Goal: Contribute content: Contribute content

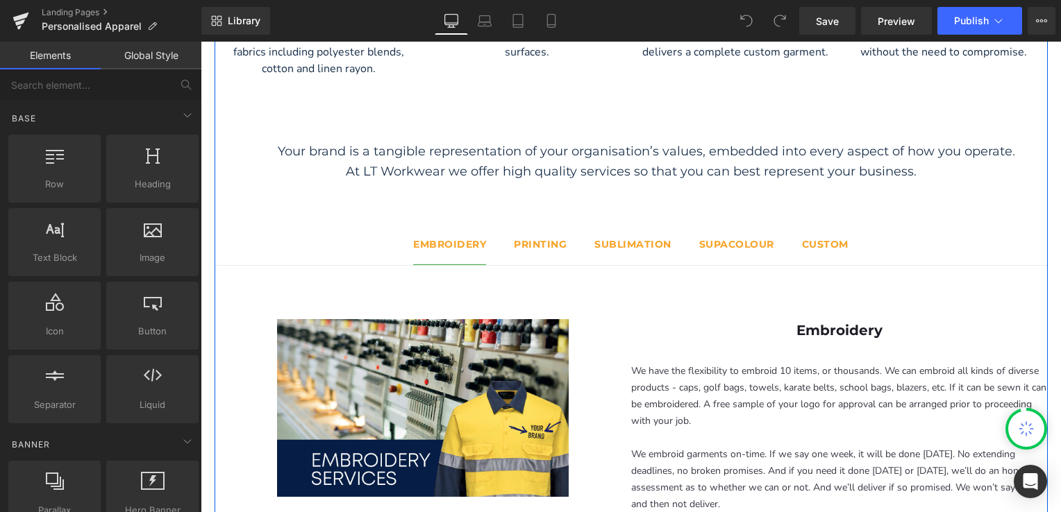
click at [539, 246] on strong "printing" at bounding box center [540, 244] width 53 height 12
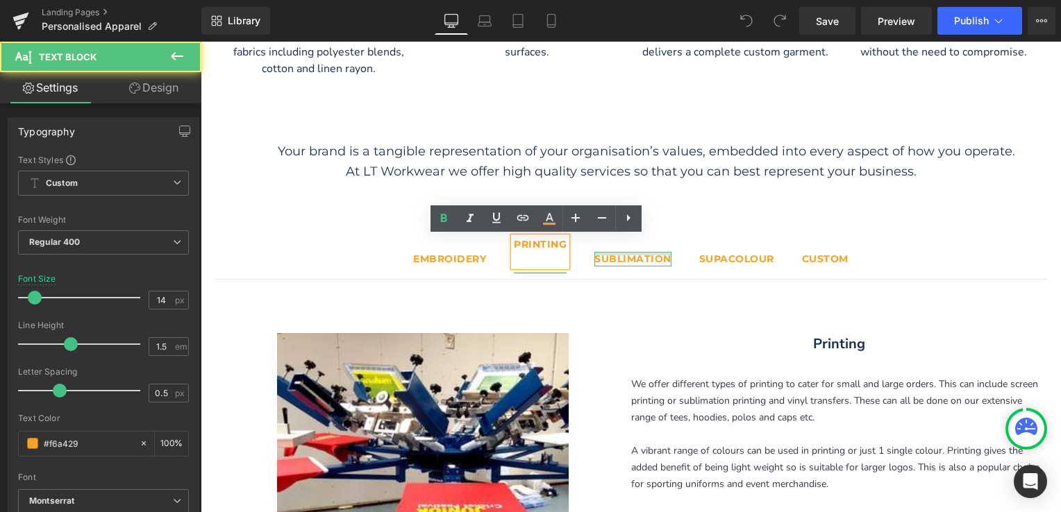
click at [614, 255] on div at bounding box center [632, 253] width 77 height 3
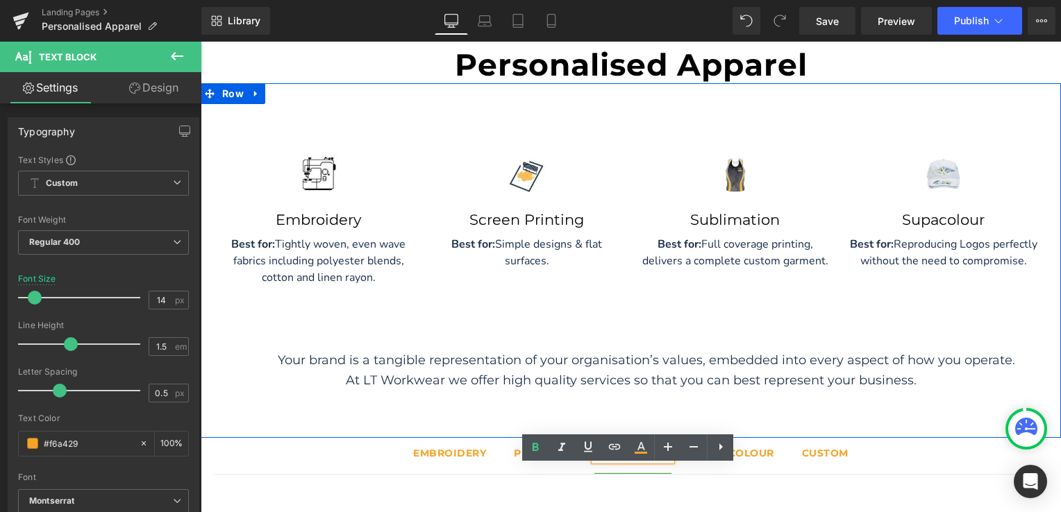
scroll to position [139, 0]
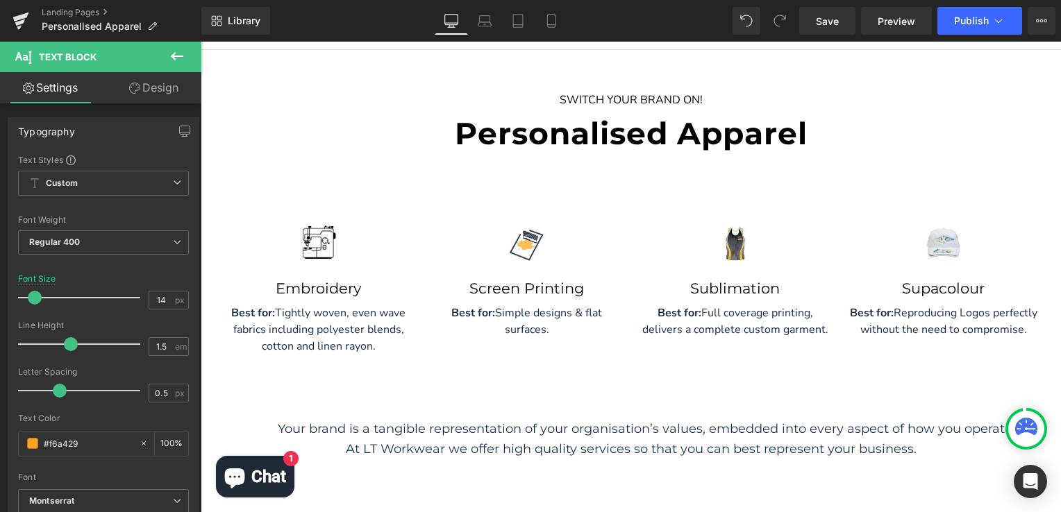
click at [176, 56] on icon at bounding box center [177, 56] width 12 height 8
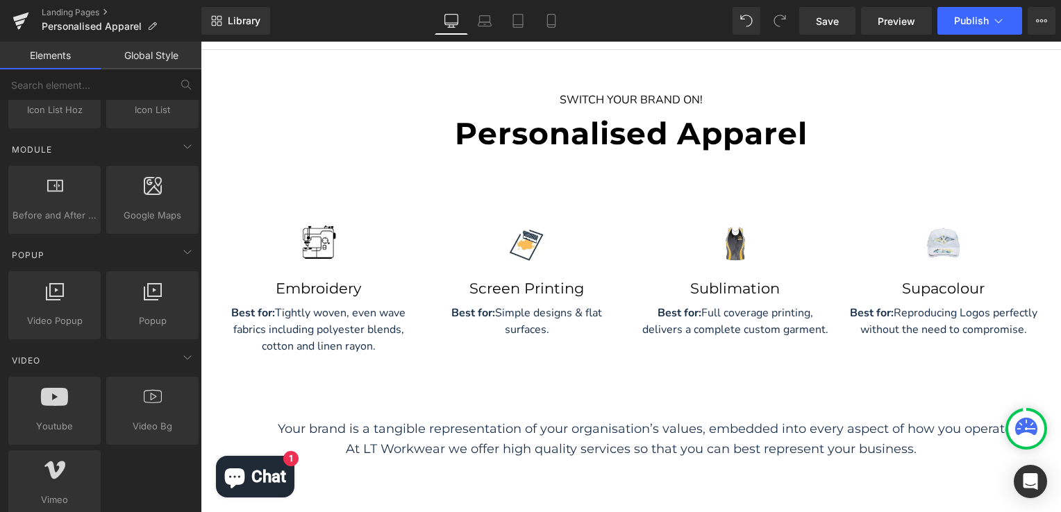
scroll to position [694, 0]
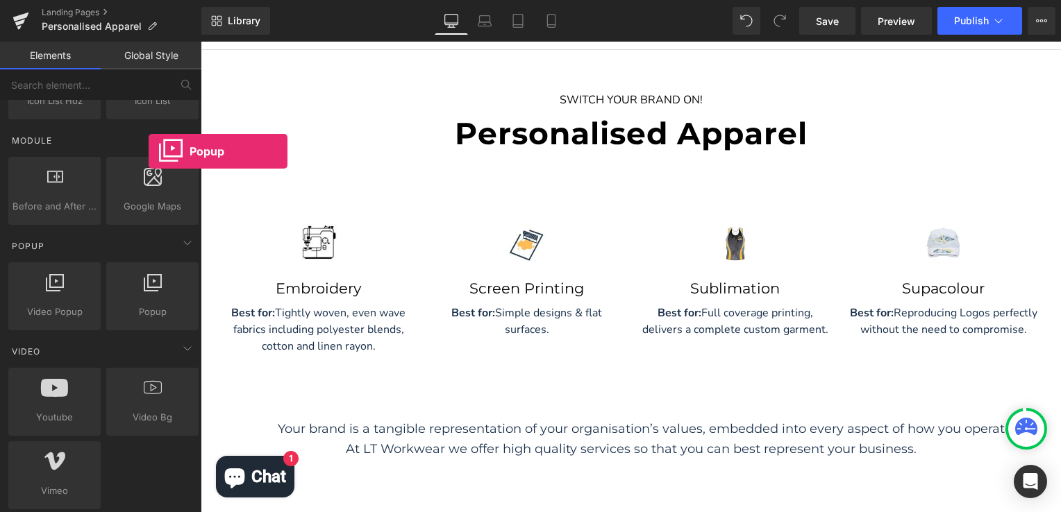
click at [149, 290] on div at bounding box center [152, 288] width 84 height 31
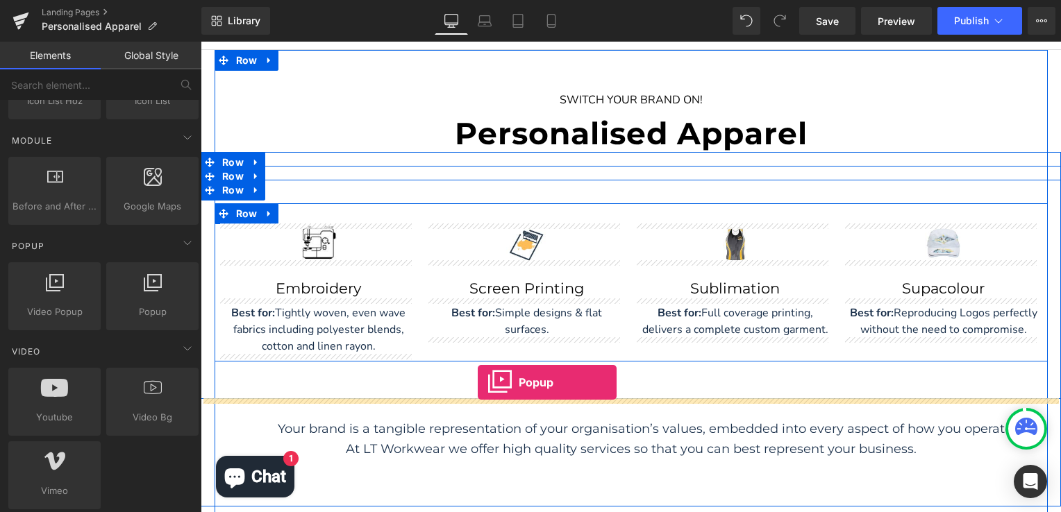
drag, startPoint x: 352, startPoint y: 343, endPoint x: 478, endPoint y: 382, distance: 131.7
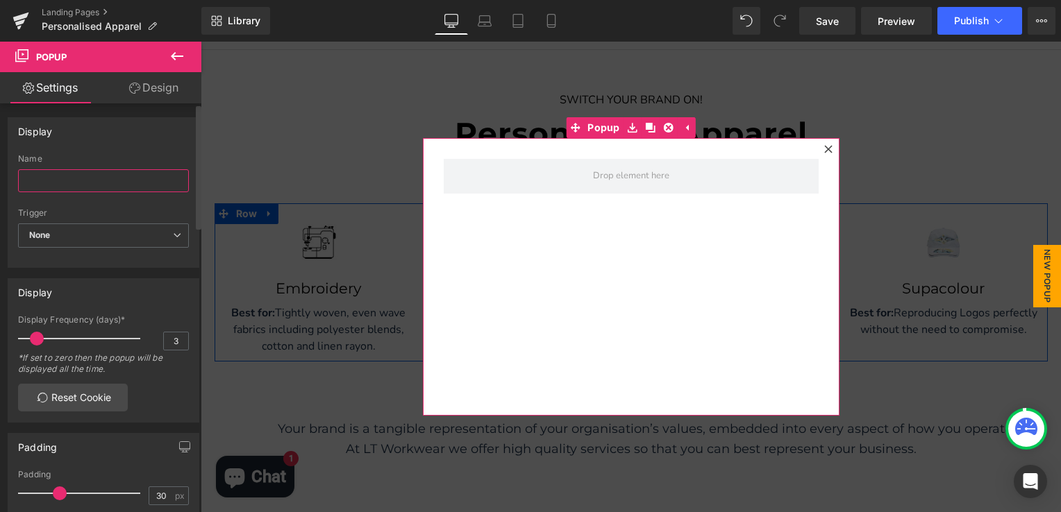
click at [68, 185] on input "text" at bounding box center [103, 180] width 171 height 23
click at [95, 174] on input "text" at bounding box center [103, 180] width 171 height 23
paste input "Embroidery Setup Form - INSTANT QUOTE"
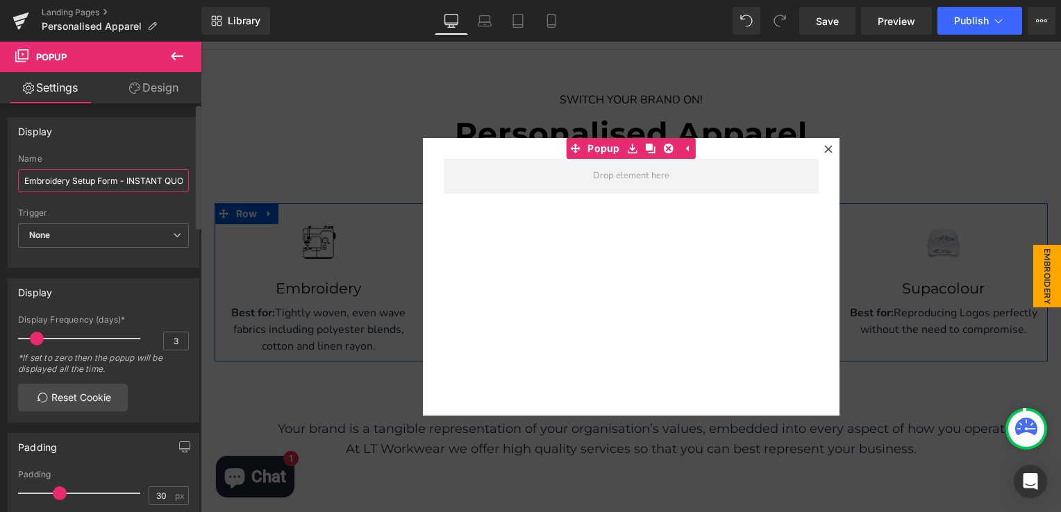
scroll to position [0, 15]
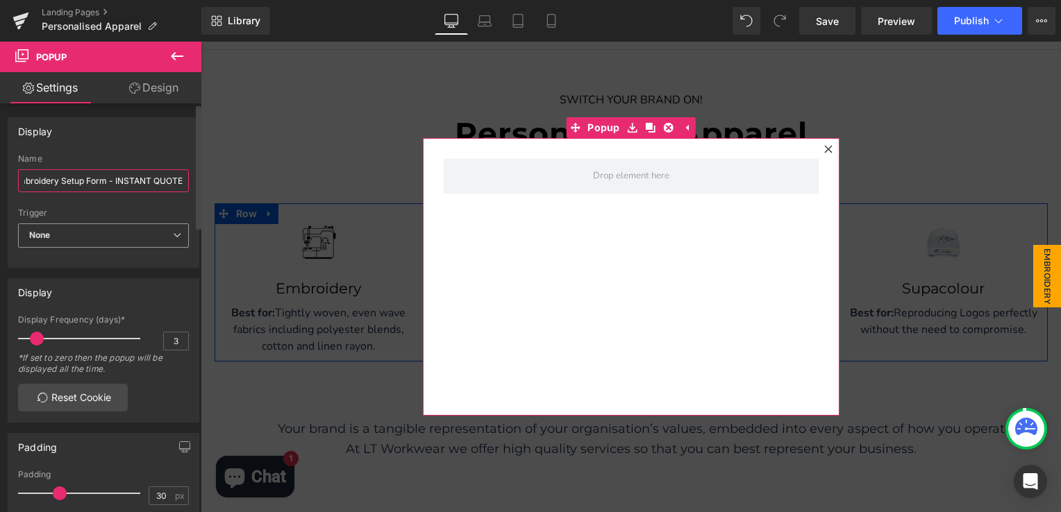
type input "Embroidery Setup Form - INSTANT QUOTE"
click at [174, 239] on span "None" at bounding box center [103, 236] width 171 height 24
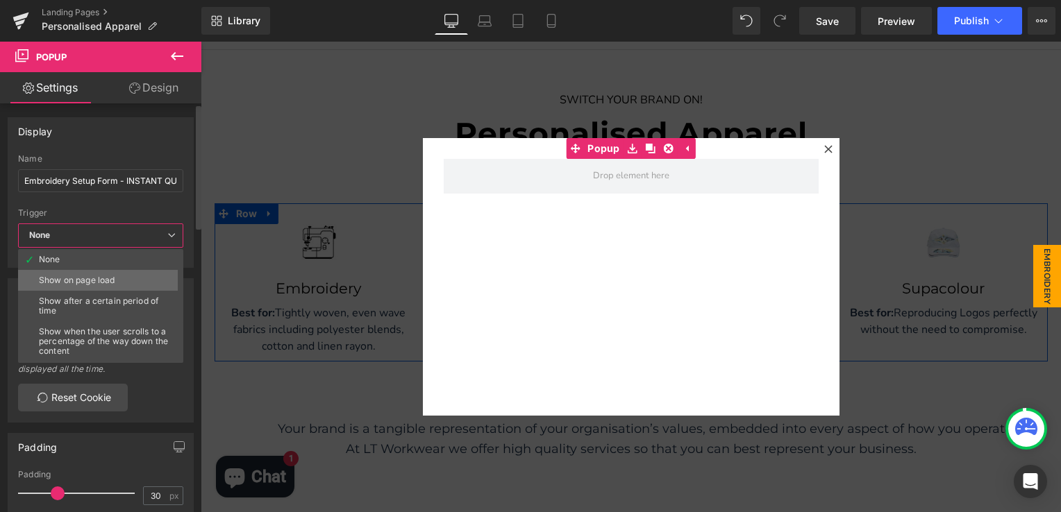
click at [149, 280] on li "Show on page load" at bounding box center [103, 280] width 171 height 21
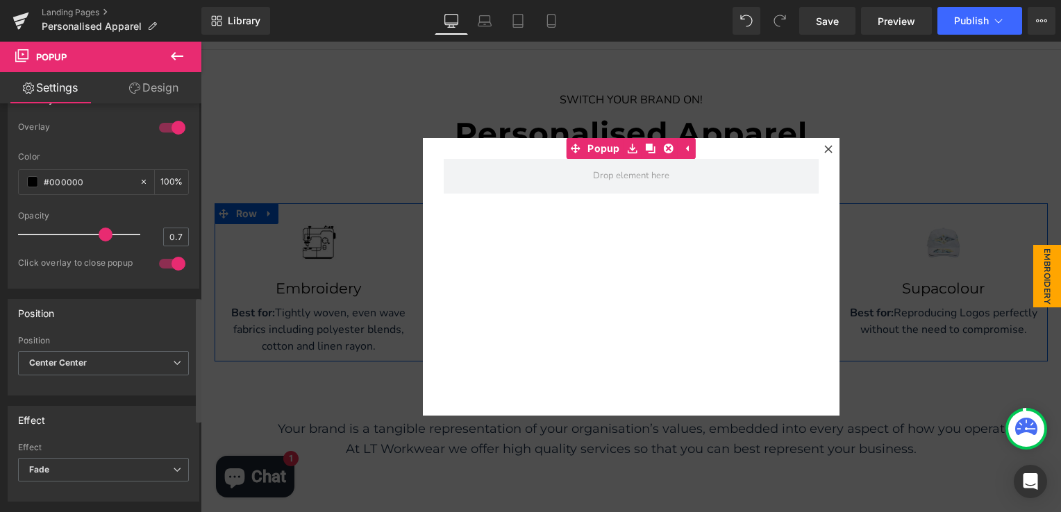
scroll to position [416, 0]
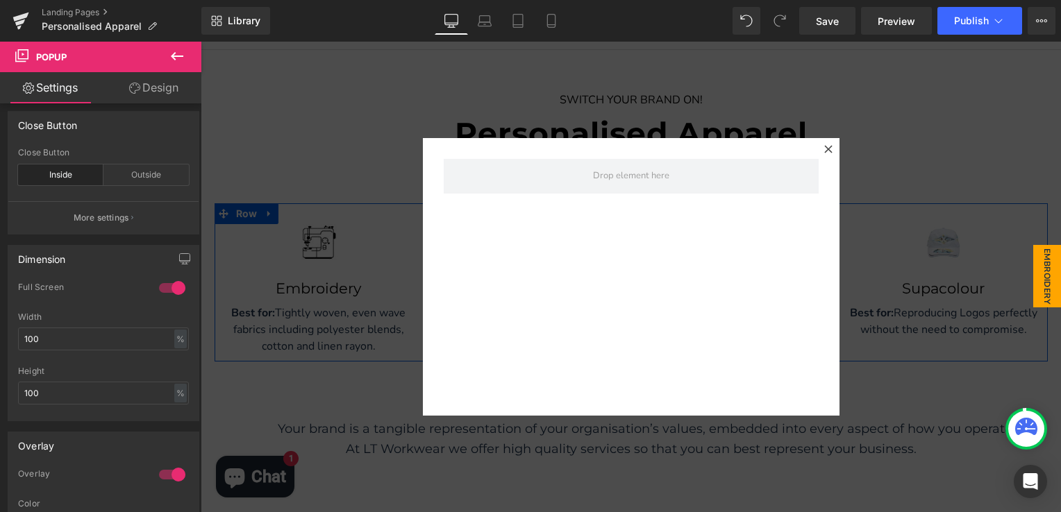
click at [174, 62] on icon at bounding box center [177, 56] width 17 height 17
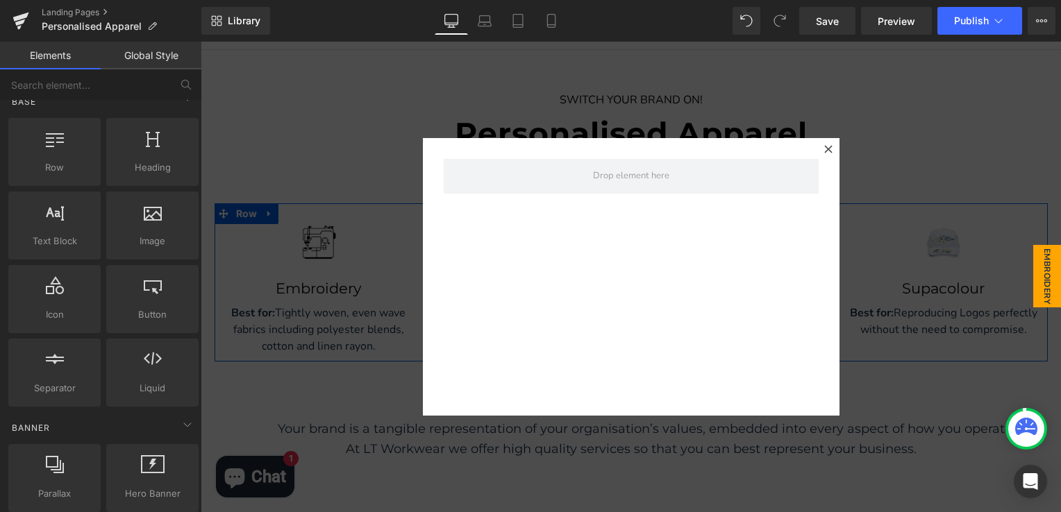
scroll to position [0, 0]
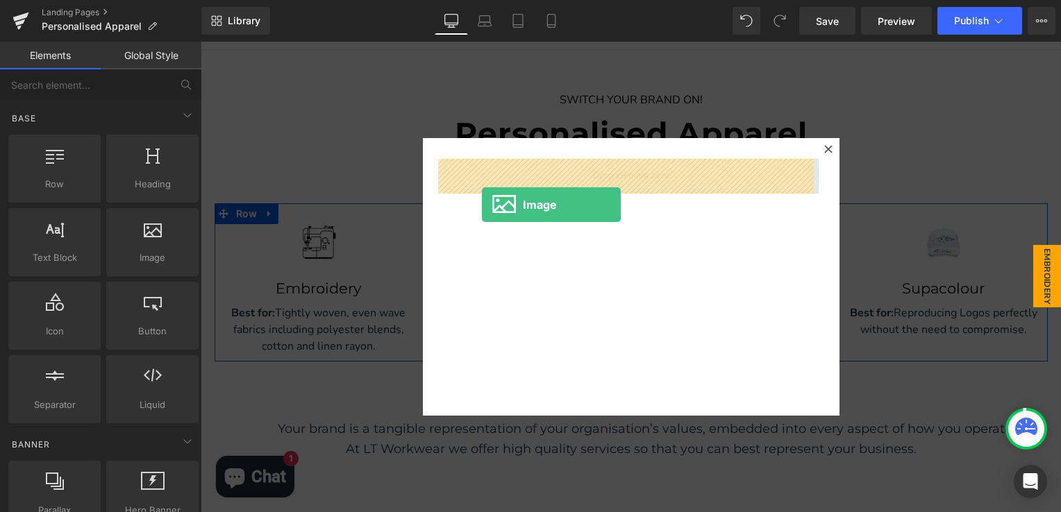
drag, startPoint x: 345, startPoint y: 292, endPoint x: 489, endPoint y: 176, distance: 185.6
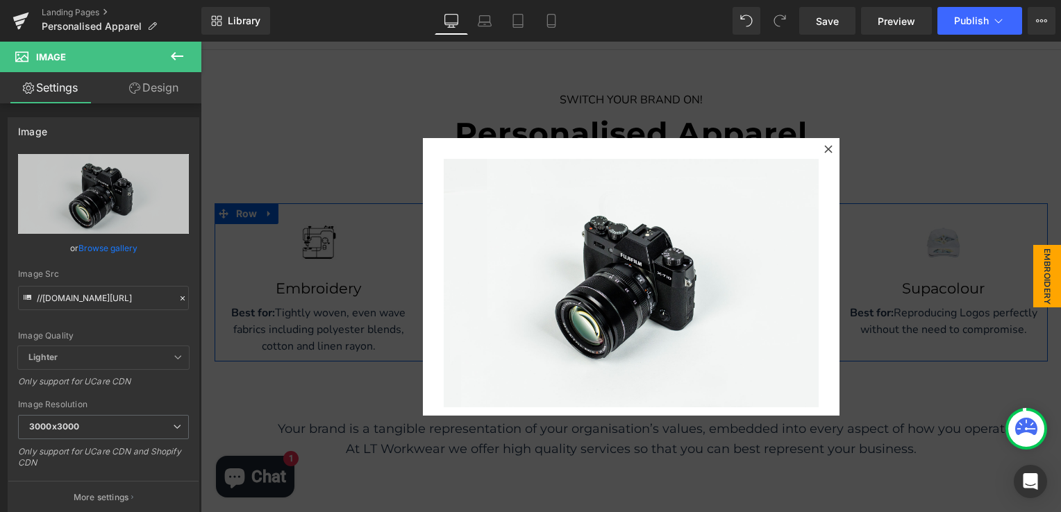
click at [171, 58] on icon at bounding box center [177, 56] width 17 height 17
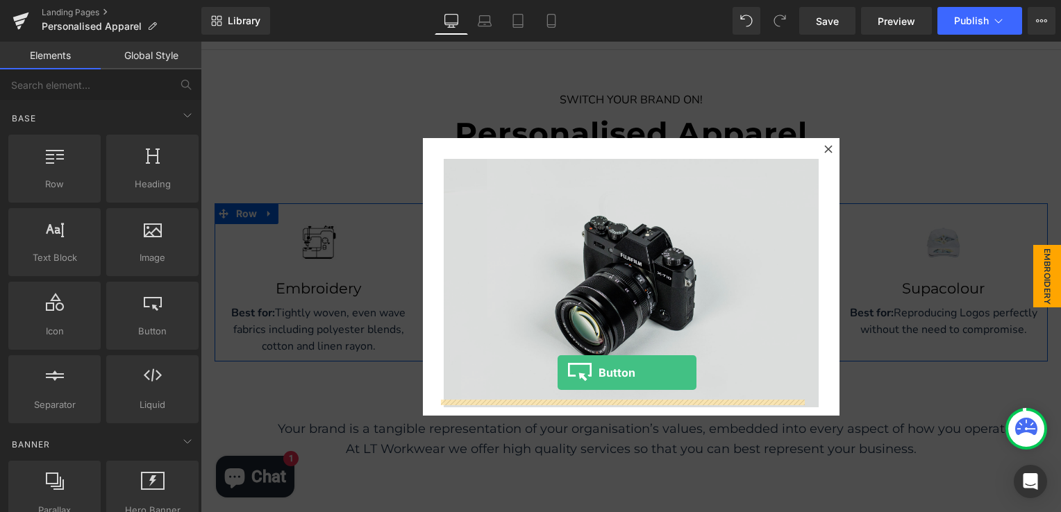
drag, startPoint x: 366, startPoint y: 367, endPoint x: 558, endPoint y: 372, distance: 191.6
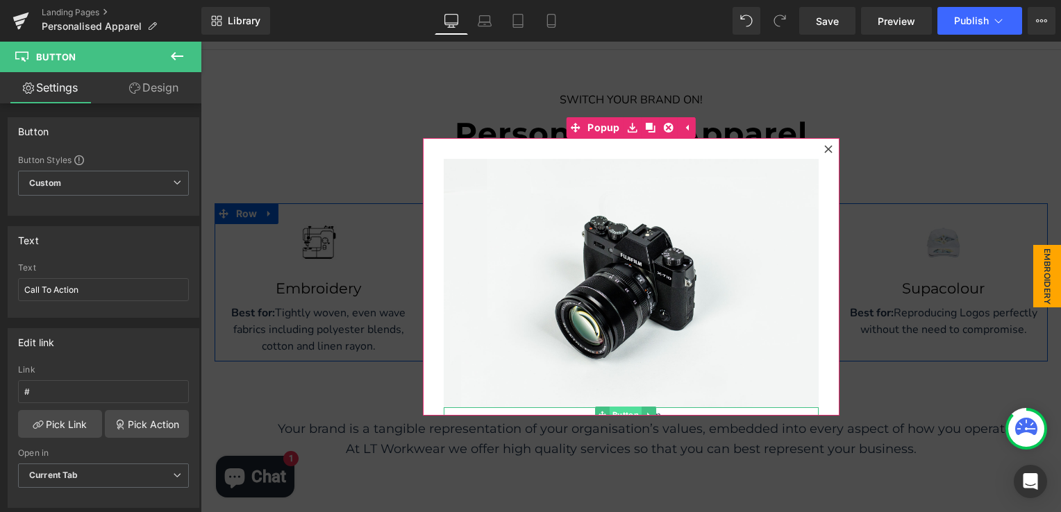
click at [629, 407] on span "Button" at bounding box center [625, 415] width 32 height 17
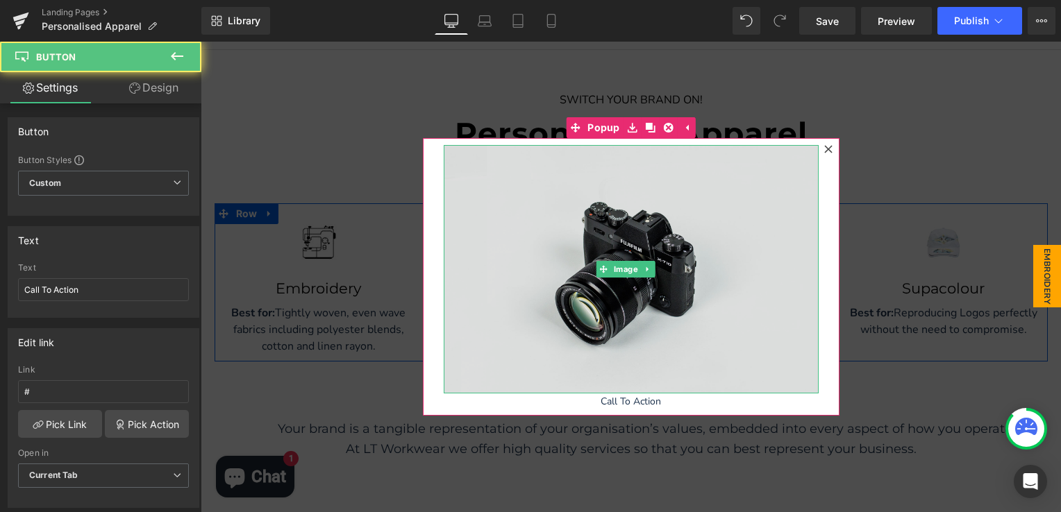
scroll to position [21, 0]
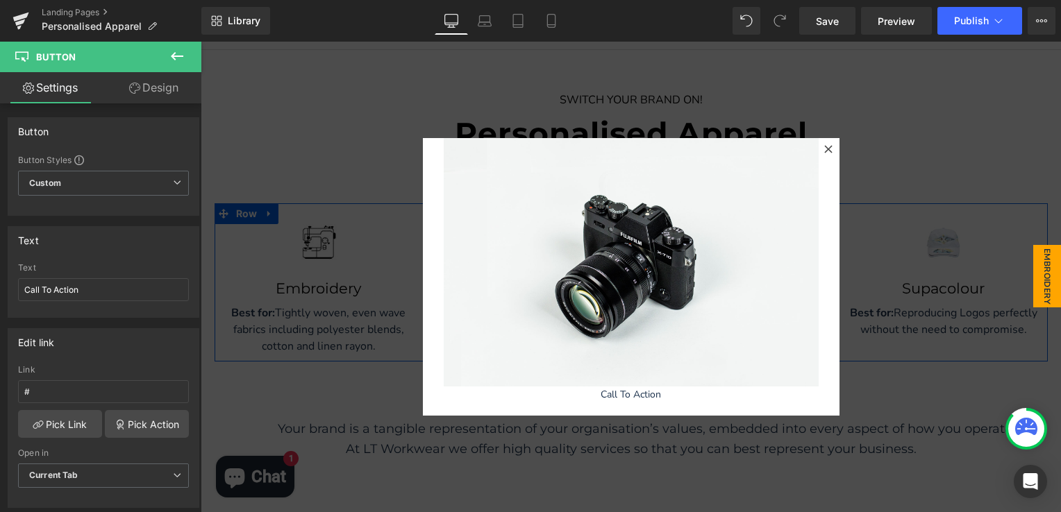
click at [174, 57] on icon at bounding box center [177, 56] width 12 height 8
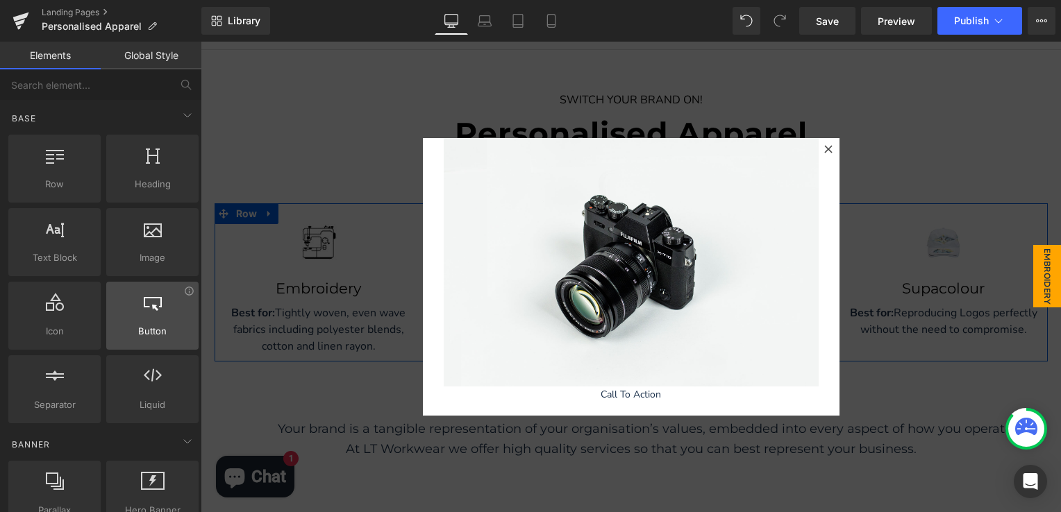
click at [164, 320] on div at bounding box center [152, 308] width 84 height 31
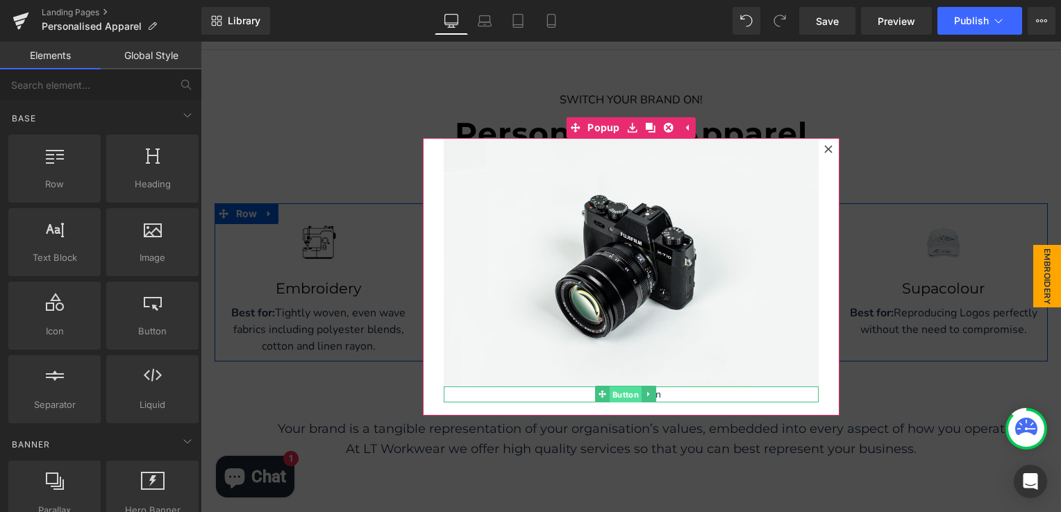
click at [620, 389] on span "Button" at bounding box center [625, 395] width 32 height 17
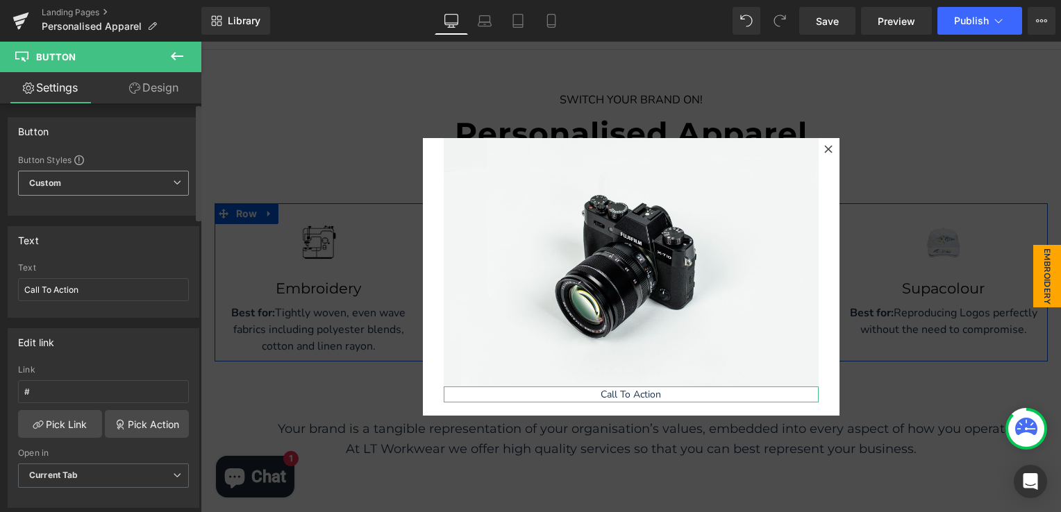
click at [74, 186] on span "Custom Setup Global Style" at bounding box center [103, 183] width 171 height 25
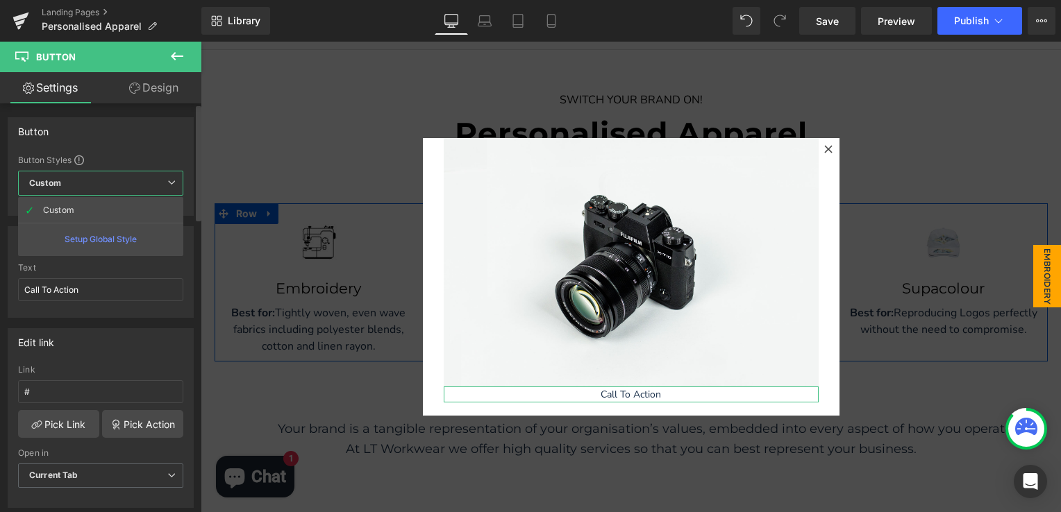
click at [75, 186] on span "Custom Setup Global Style" at bounding box center [100, 183] width 165 height 25
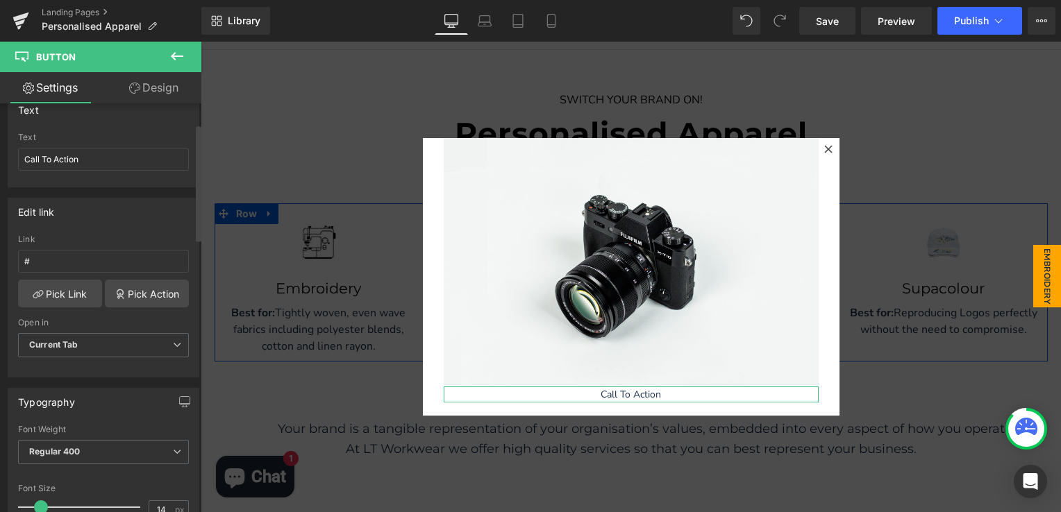
scroll to position [139, 0]
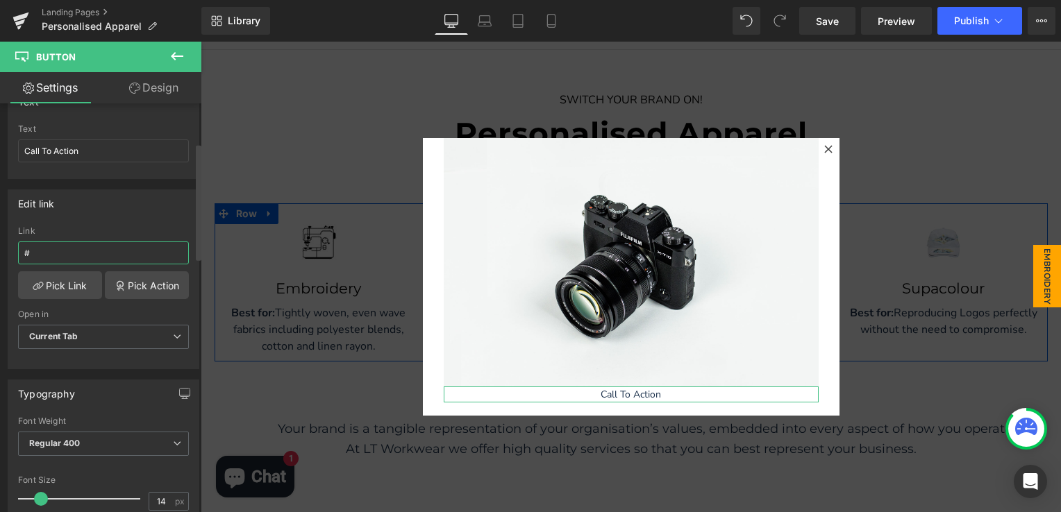
click at [59, 244] on input "#" at bounding box center [103, 253] width 171 height 23
paste input "[URL][DOMAIN_NAME]"
type input "[URL][DOMAIN_NAME]"
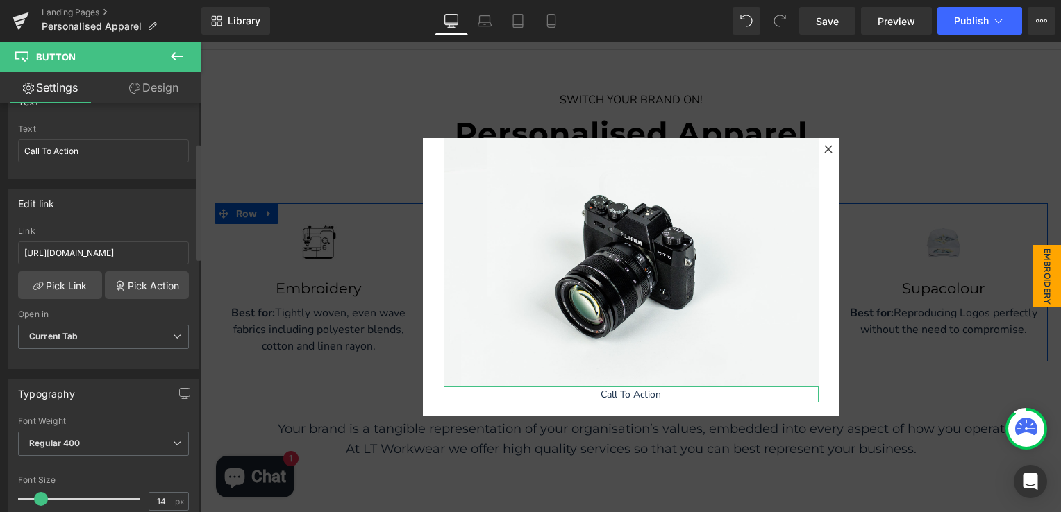
click at [125, 220] on div "Edit link [URL][DOMAIN_NAME] Link [URL][DOMAIN_NAME] Pick Link Pick Action Curr…" at bounding box center [104, 279] width 192 height 180
click at [115, 342] on span "Current Tab" at bounding box center [103, 337] width 171 height 24
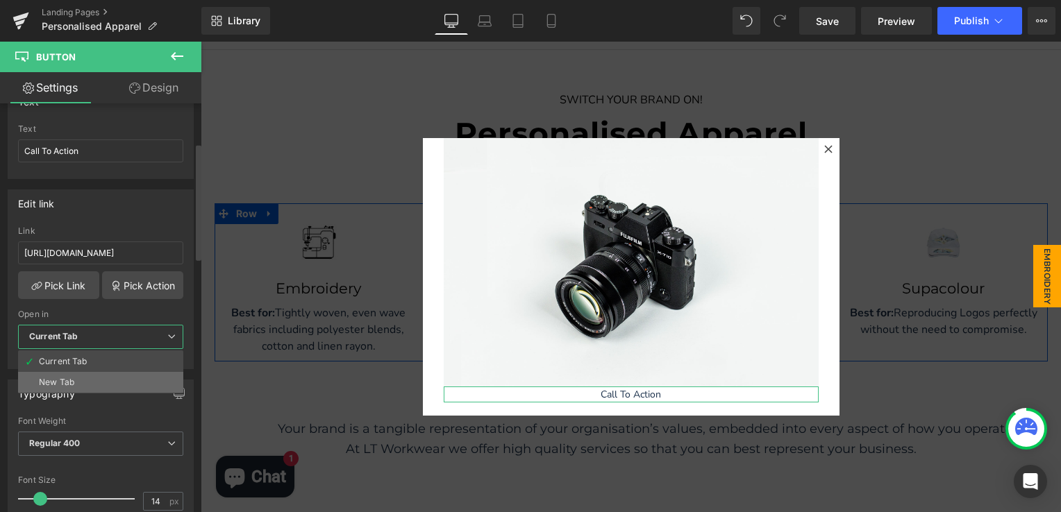
click at [89, 374] on li "New Tab" at bounding box center [100, 382] width 165 height 21
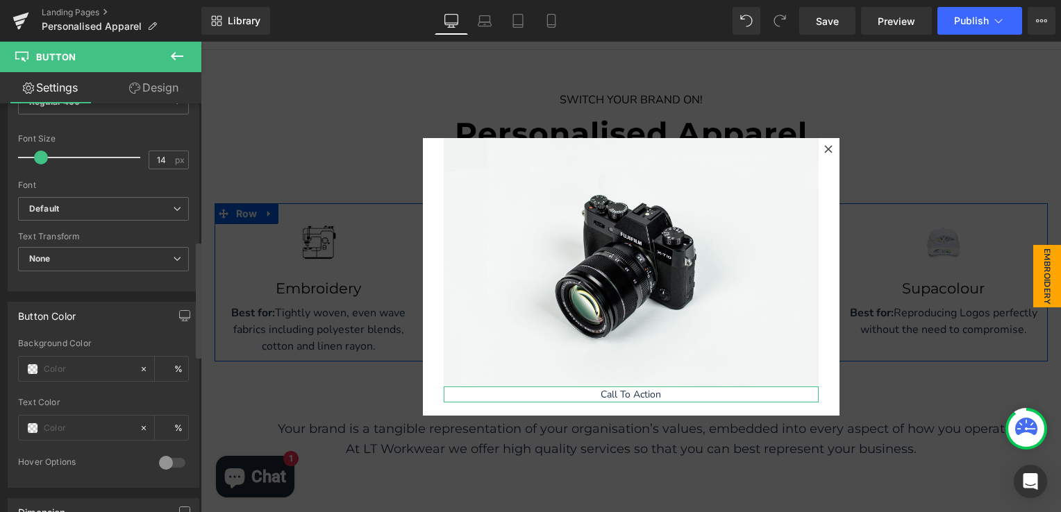
scroll to position [486, 0]
click at [78, 368] on input "text" at bounding box center [88, 363] width 89 height 15
type input "#"
type input "0"
type input "#F6A4"
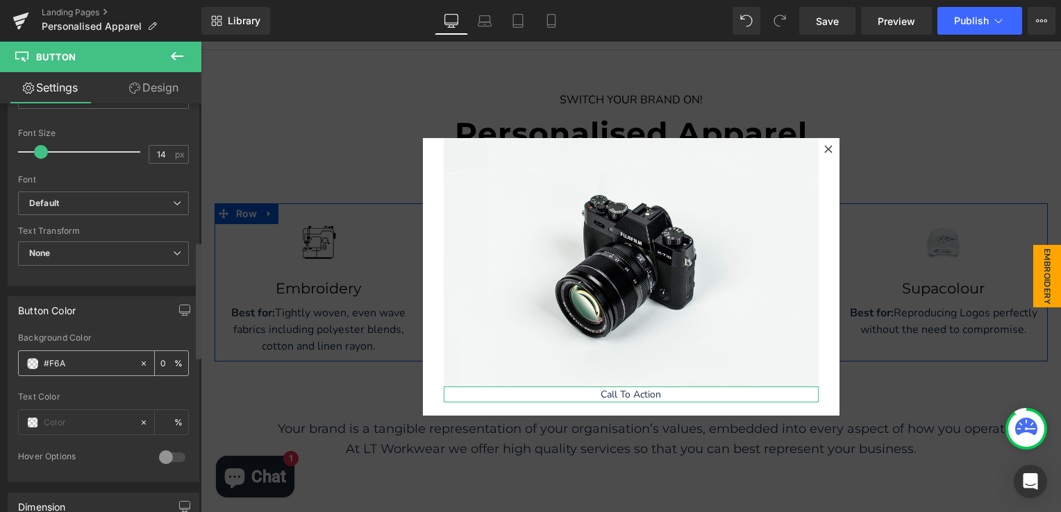
type input "100"
type input "#F6A42"
type input "27"
type input "#F6A421"
type input "100"
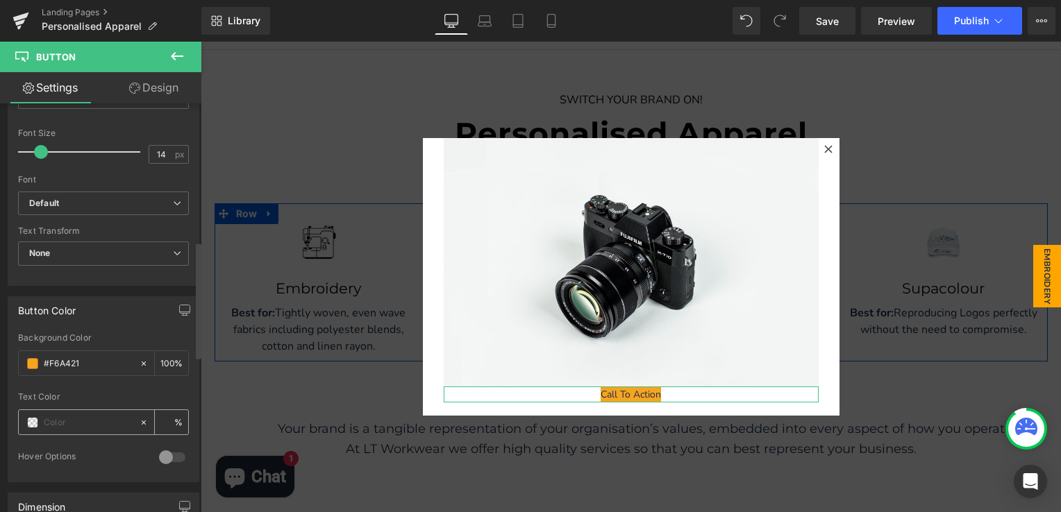
type input "#f6a421"
click at [85, 418] on input "text" at bounding box center [88, 422] width 89 height 15
type input "0"
click at [33, 419] on span at bounding box center [32, 422] width 11 height 11
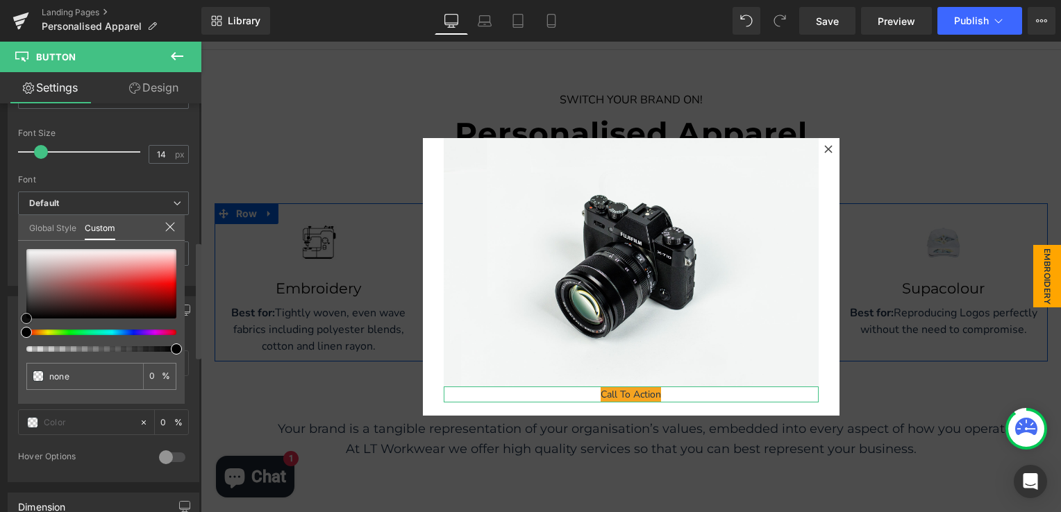
type input "#faf9f9"
type input "100"
type input "#faf9f9"
type input "100"
click at [44, 250] on div at bounding box center [101, 283] width 150 height 69
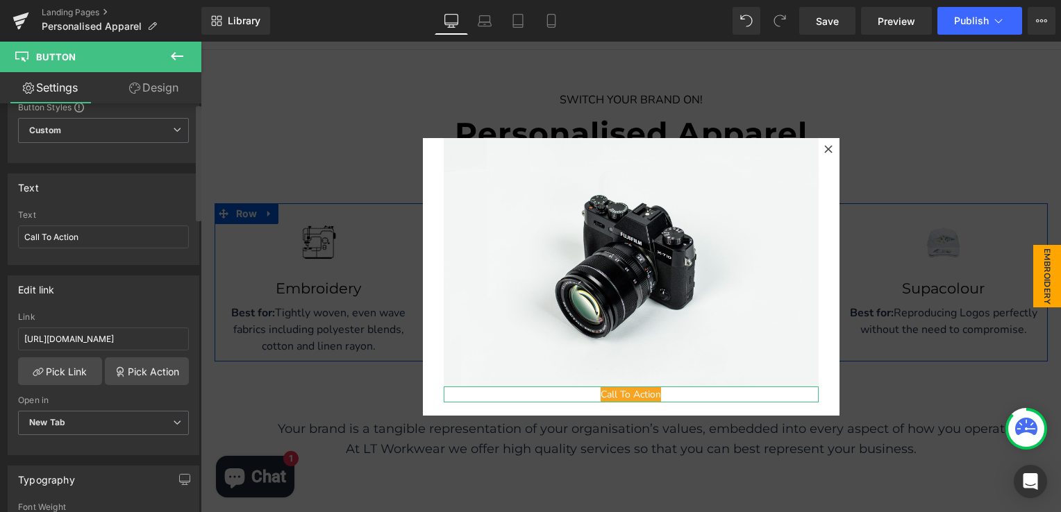
scroll to position [0, 0]
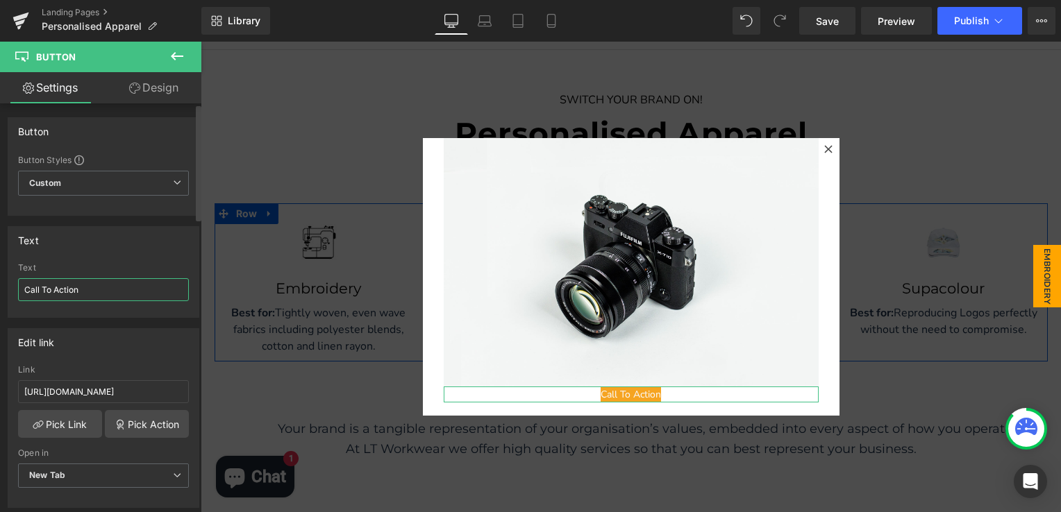
drag, startPoint x: 83, startPoint y: 290, endPoint x: 17, endPoint y: 285, distance: 66.2
click at [17, 285] on div "Call To Action Text Call To Action" at bounding box center [103, 290] width 190 height 54
paste input "INSTANT QUOTE"
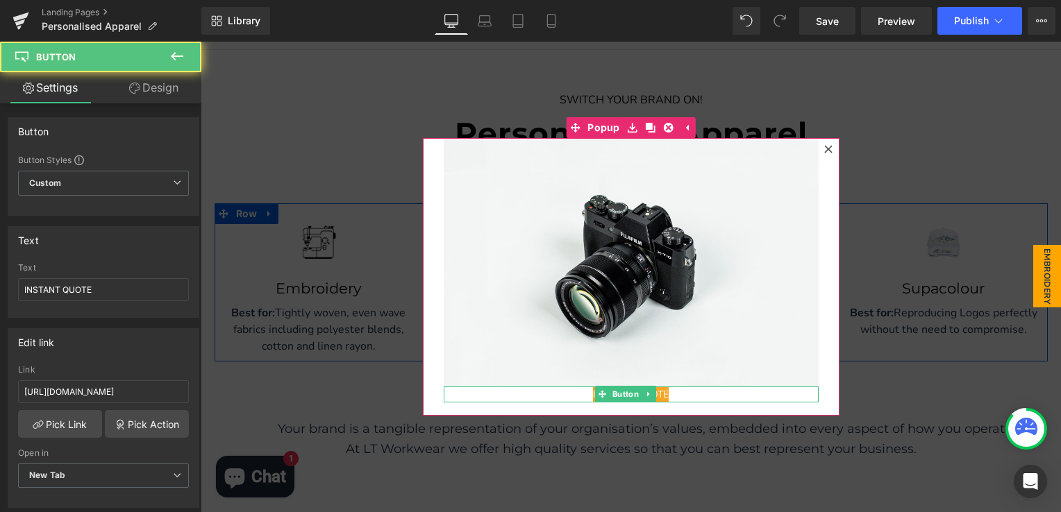
click at [593, 387] on span "INSTANT QUOTE" at bounding box center [631, 395] width 76 height 16
click at [593, 390] on span "INSTANT QUOTE" at bounding box center [631, 395] width 76 height 16
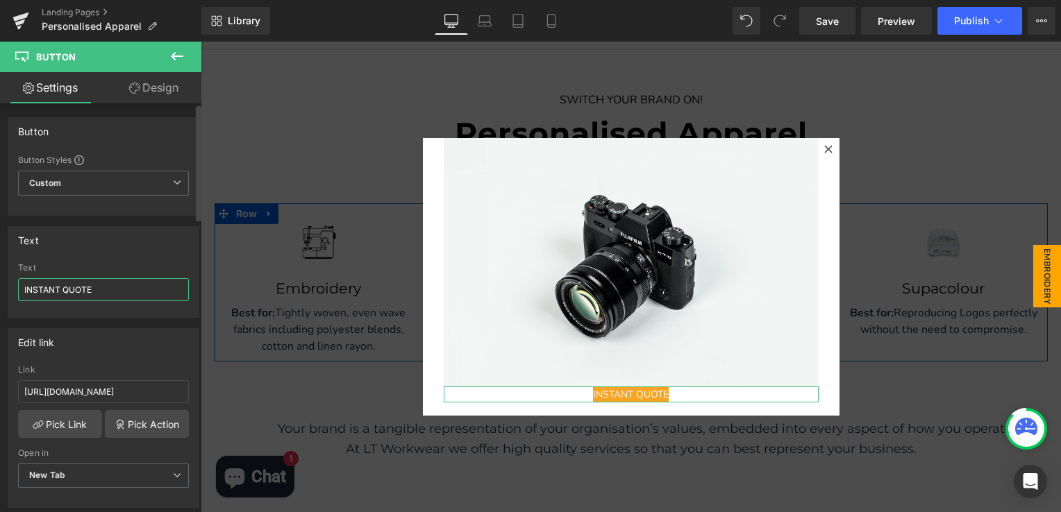
click at [26, 287] on input "INSTANT QUOTE" at bounding box center [103, 289] width 171 height 23
click at [23, 287] on input "INSTANT QUOTE" at bounding box center [103, 289] width 171 height 23
click at [106, 288] on input "INSTANT QUOTE" at bounding box center [103, 289] width 171 height 23
type input "INSTANT QUOTE"
click at [164, 319] on div "Edit link [URL][DOMAIN_NAME] Link [URL][DOMAIN_NAME] Pick Link Pick Action Curr…" at bounding box center [104, 413] width 208 height 190
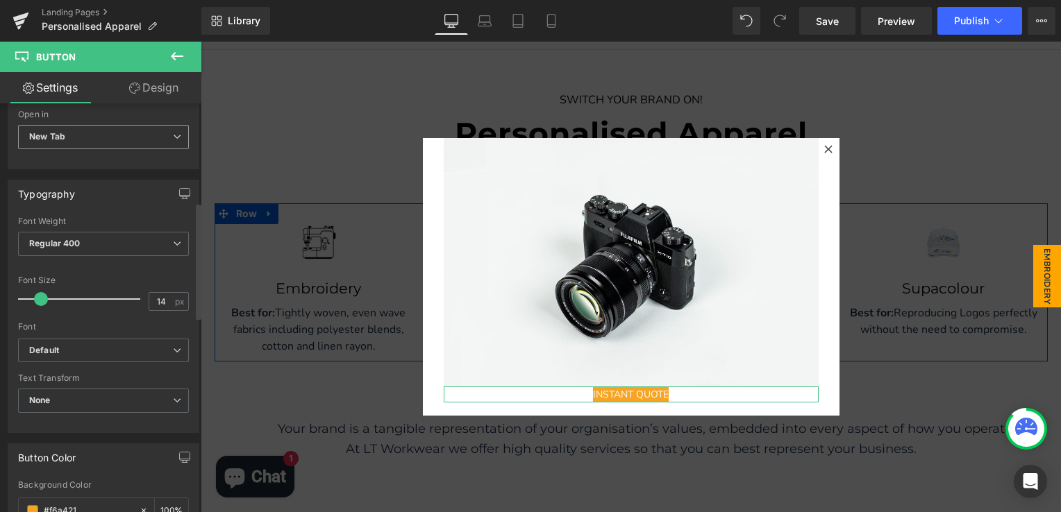
scroll to position [347, 0]
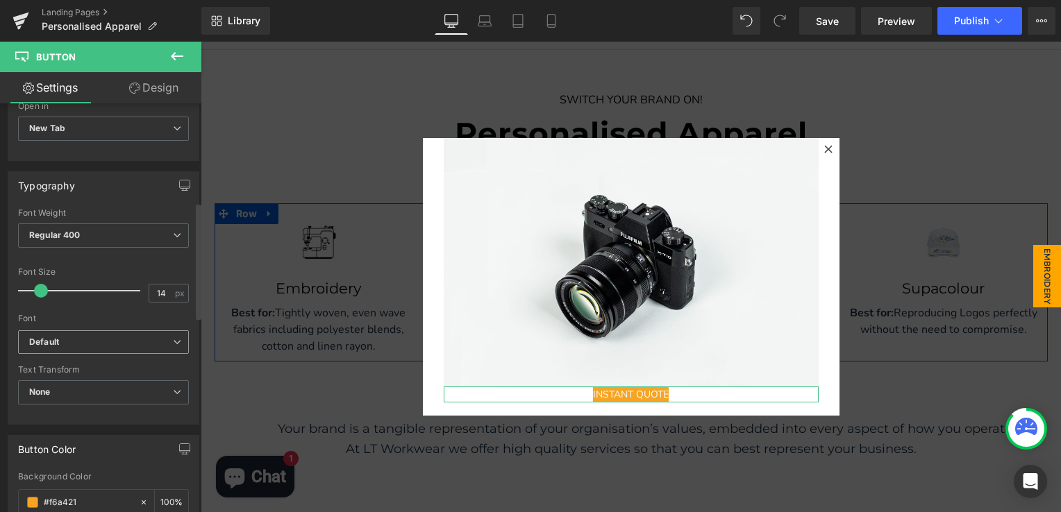
click at [153, 343] on b "Default" at bounding box center [101, 343] width 144 height 12
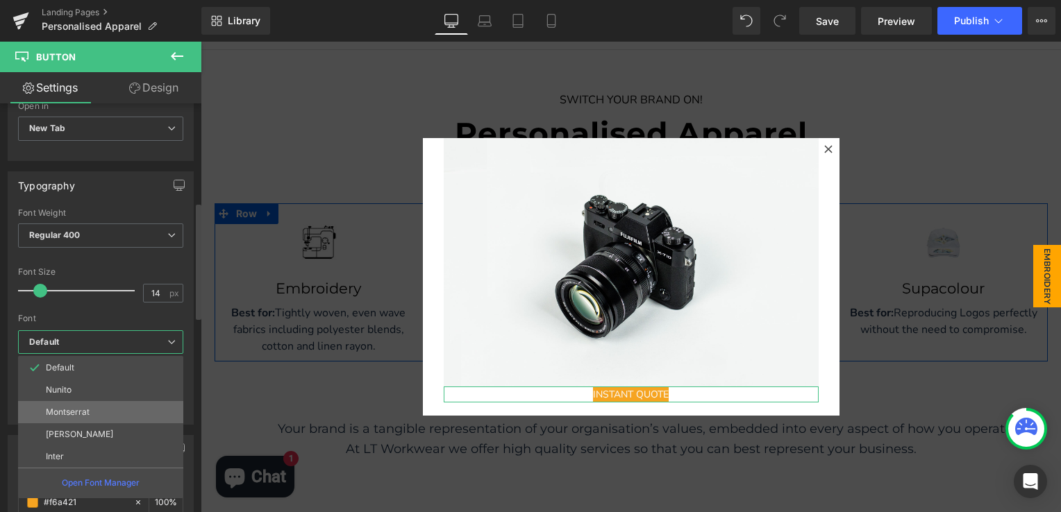
click at [134, 402] on li "Montserrat" at bounding box center [100, 412] width 165 height 22
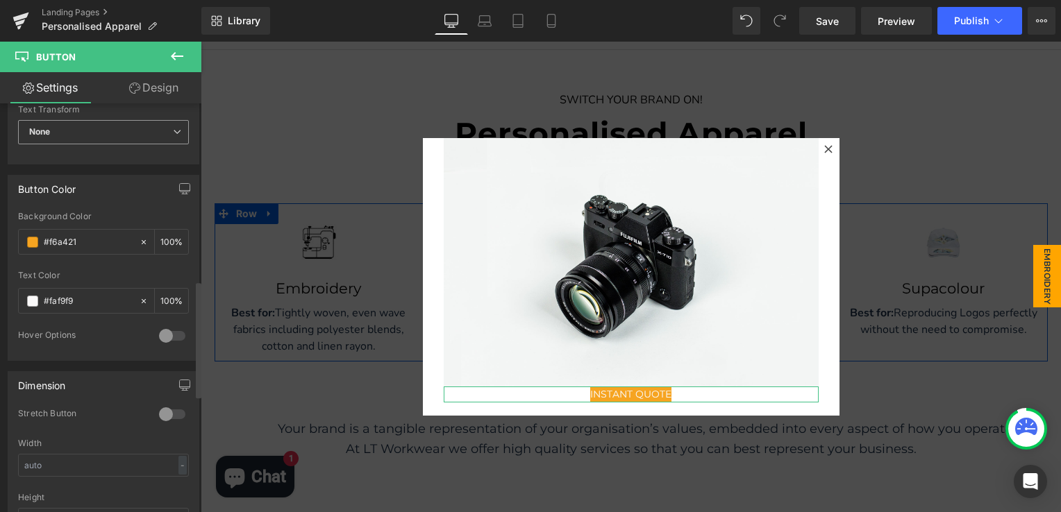
scroll to position [625, 0]
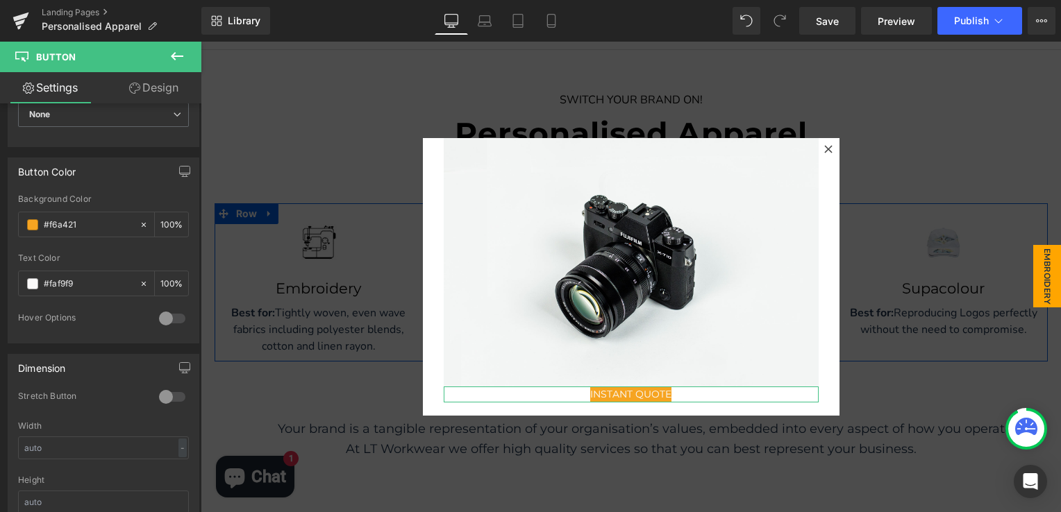
click at [168, 317] on div at bounding box center [171, 318] width 33 height 22
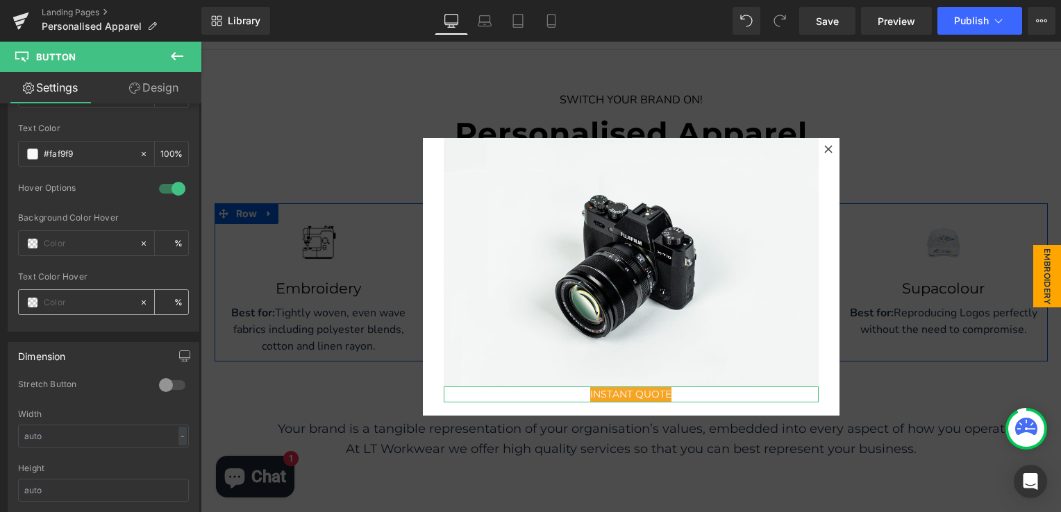
scroll to position [764, 0]
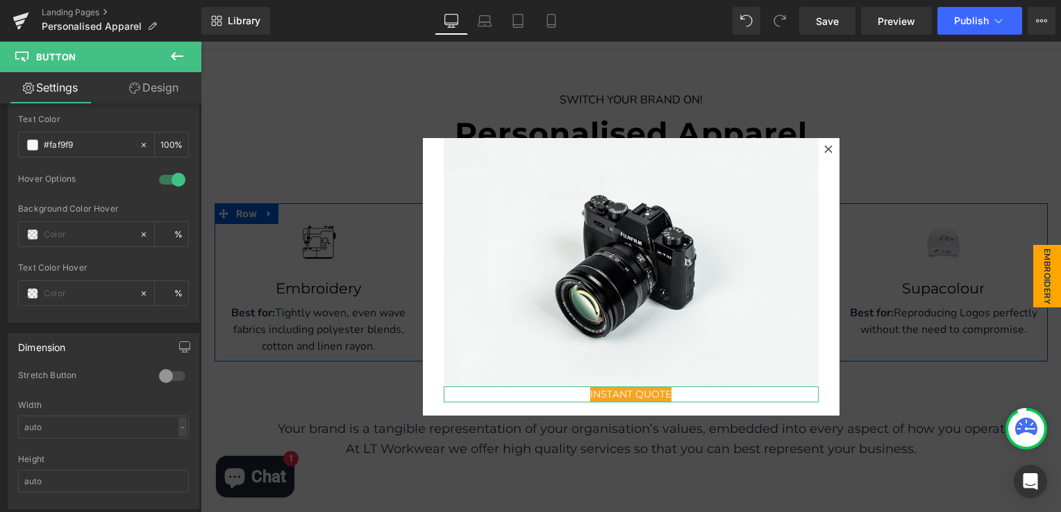
click at [173, 371] on div at bounding box center [171, 376] width 33 height 22
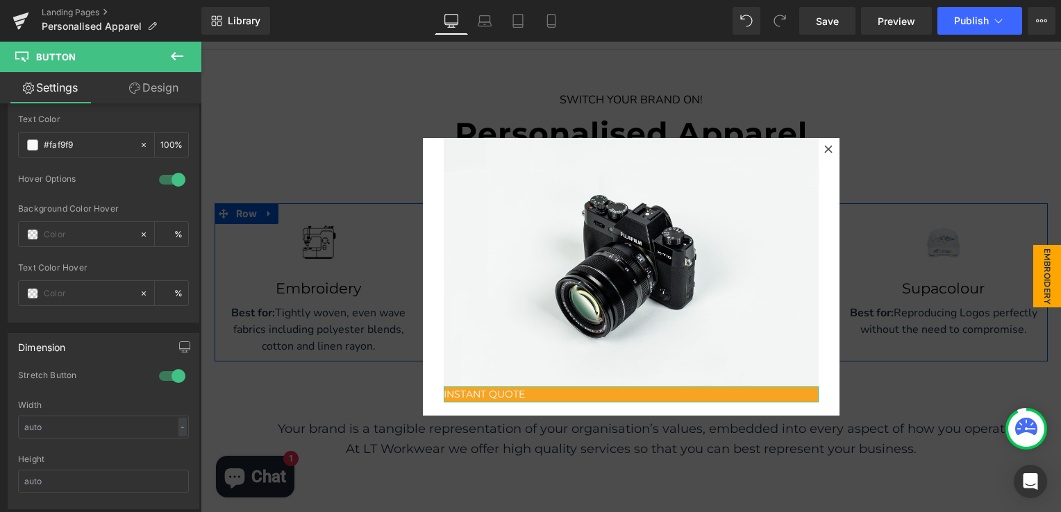
click at [162, 375] on div at bounding box center [171, 376] width 33 height 22
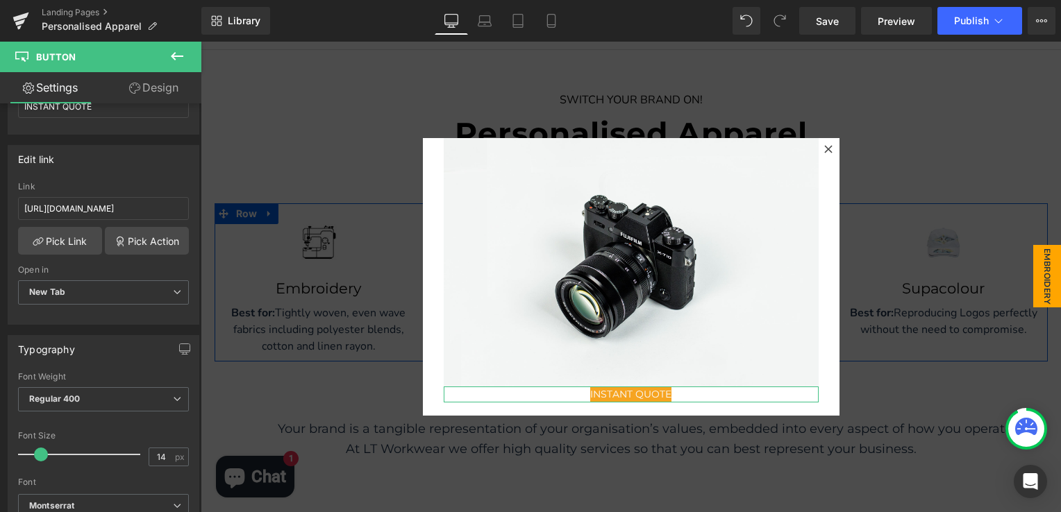
scroll to position [0, 0]
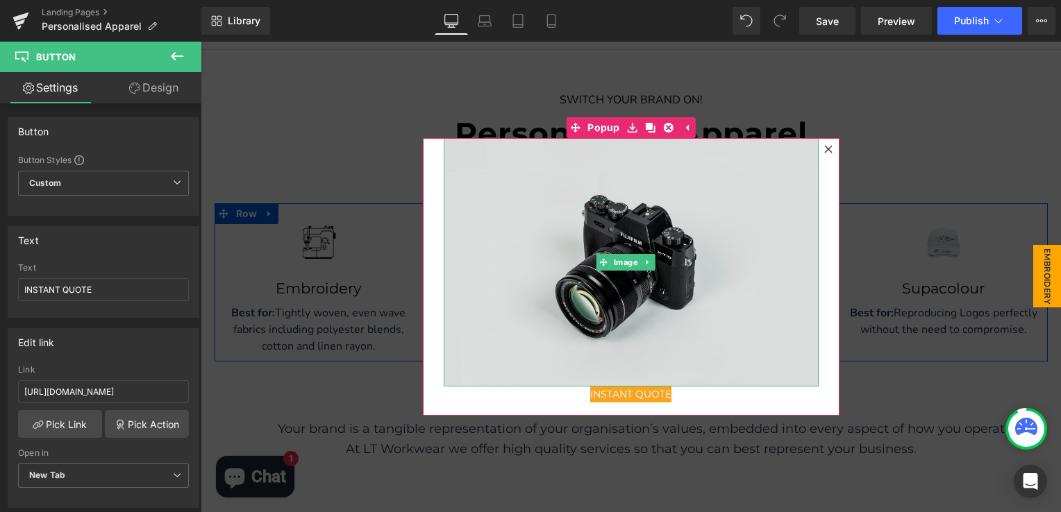
click at [572, 251] on img at bounding box center [631, 262] width 375 height 248
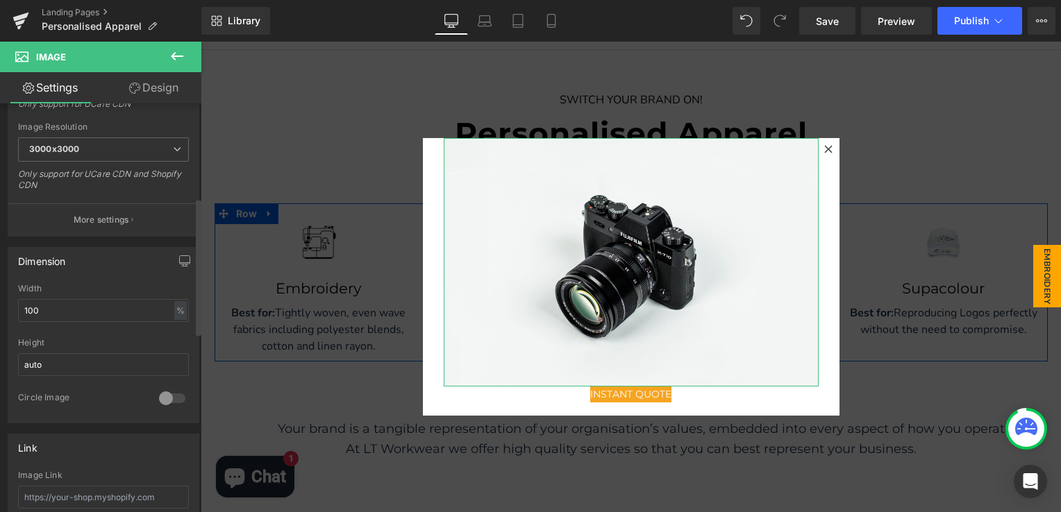
scroll to position [347, 0]
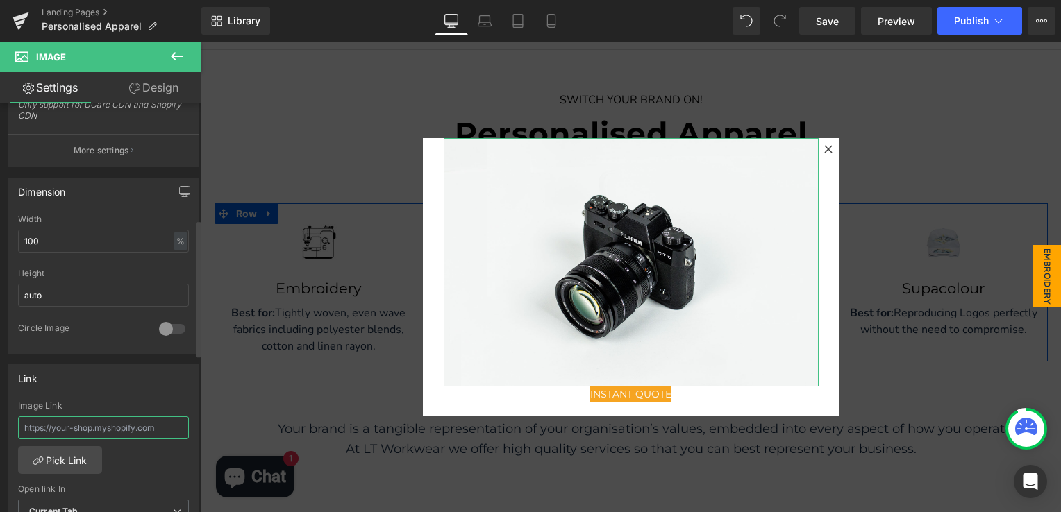
drag, startPoint x: 167, startPoint y: 429, endPoint x: 22, endPoint y: 421, distance: 145.3
click at [22, 421] on input "text" at bounding box center [103, 427] width 171 height 23
paste input "[URL][DOMAIN_NAME]"
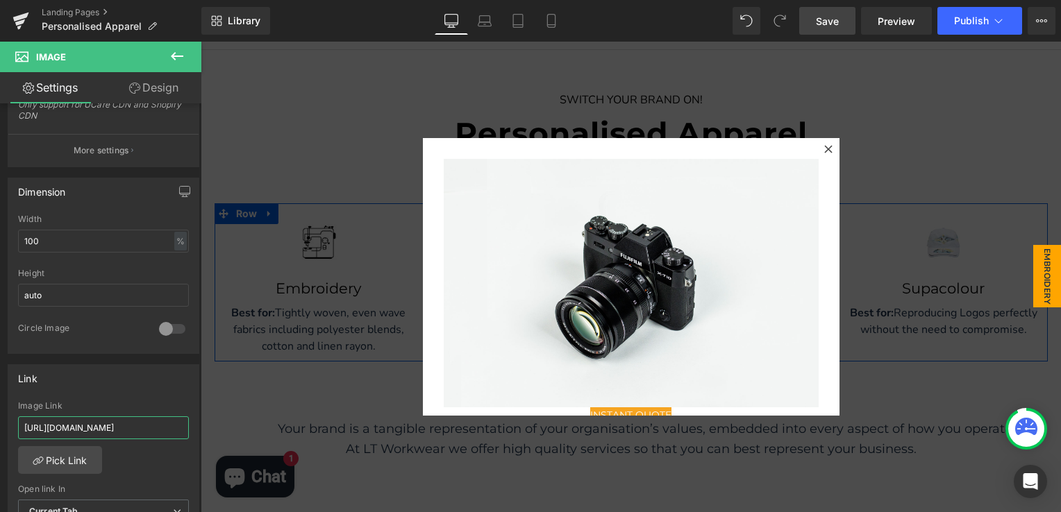
type input "[URL][DOMAIN_NAME]"
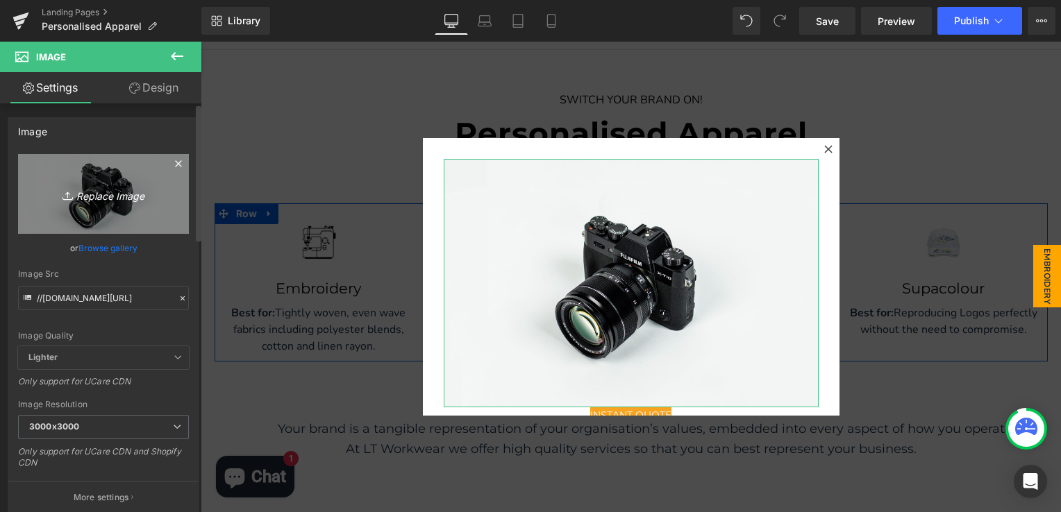
click at [117, 198] on icon "Replace Image" at bounding box center [103, 193] width 111 height 17
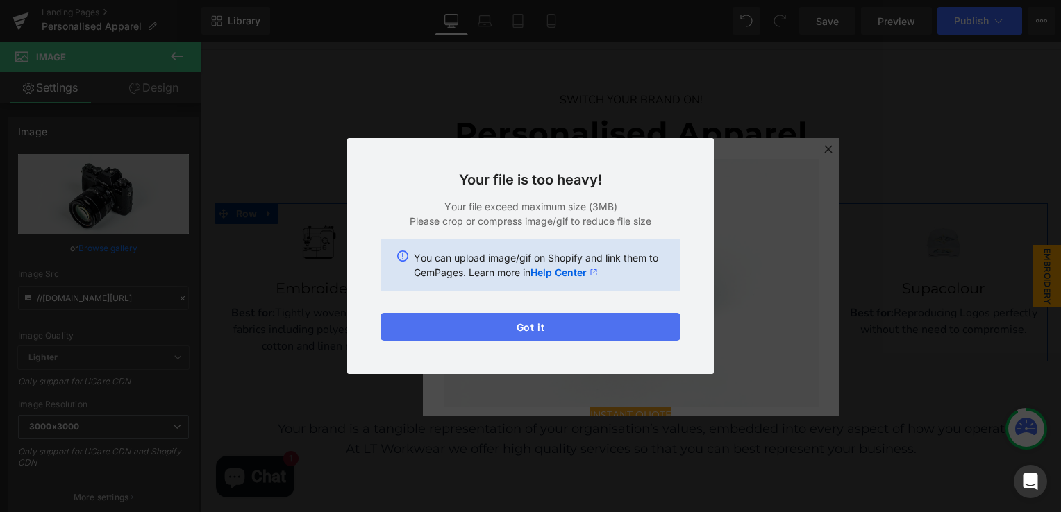
click at [553, 327] on button "Got it" at bounding box center [530, 327] width 300 height 28
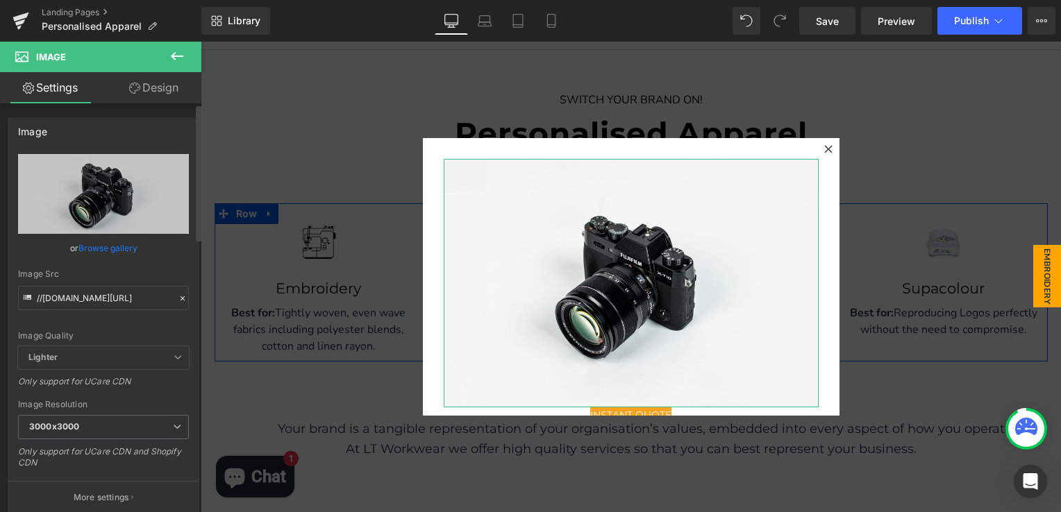
click at [114, 243] on link "Browse gallery" at bounding box center [107, 248] width 59 height 24
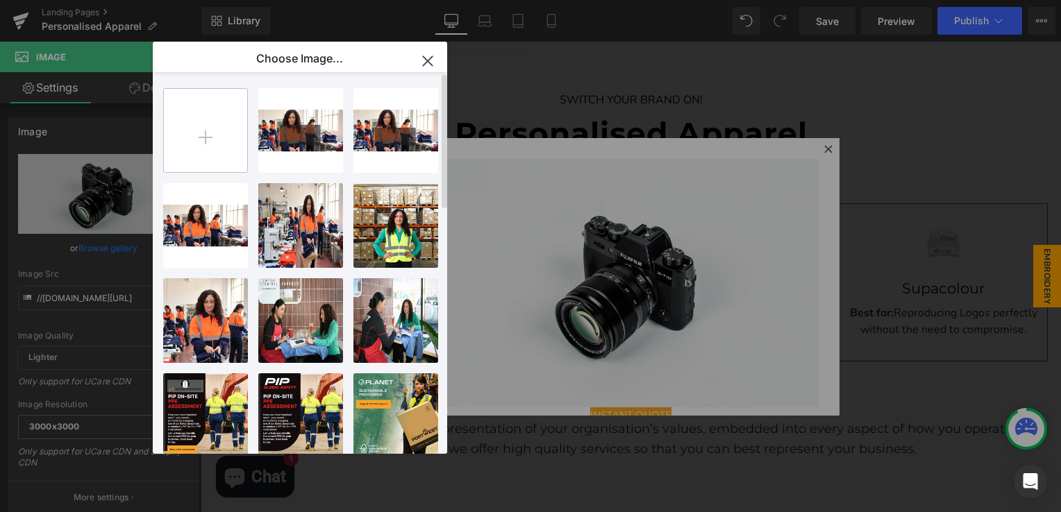
click at [225, 137] on input "file" at bounding box center [205, 130] width 83 height 83
type input "C:\fakepath\SUPPORT LOCAL BUY LOCAL (24).png"
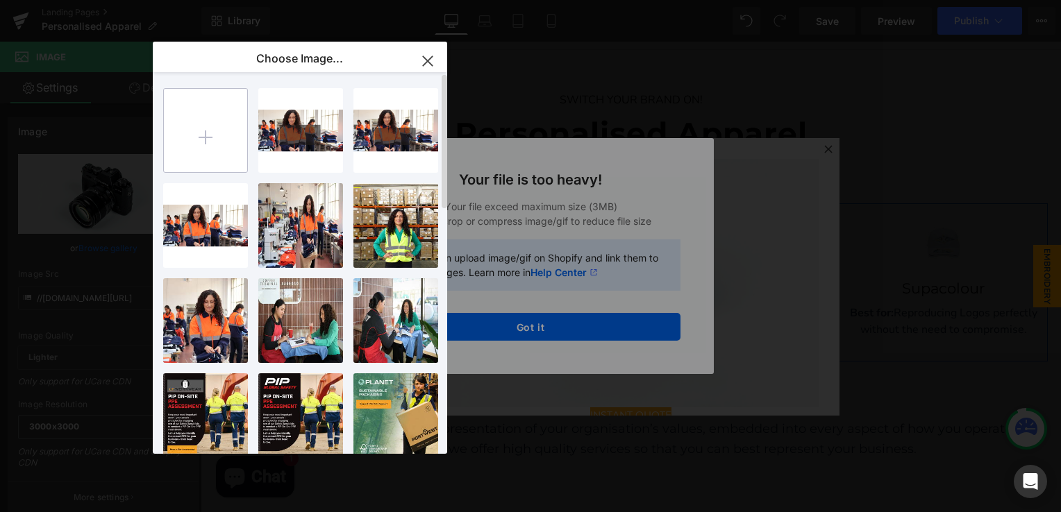
click at [206, 137] on input "file" at bounding box center [205, 130] width 83 height 83
click at [209, 121] on input "file" at bounding box center [205, 130] width 83 height 83
type input "C:\fakepath\Fashion (53).png"
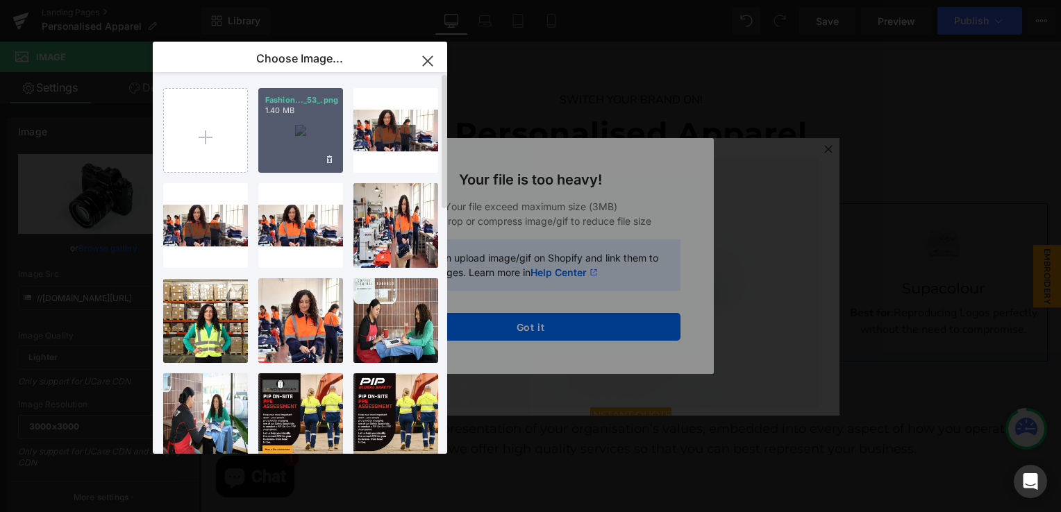
click at [319, 140] on div "Fashion..._53_.png 1.40 MB" at bounding box center [300, 130] width 85 height 85
type input "[URL][DOMAIN_NAME]"
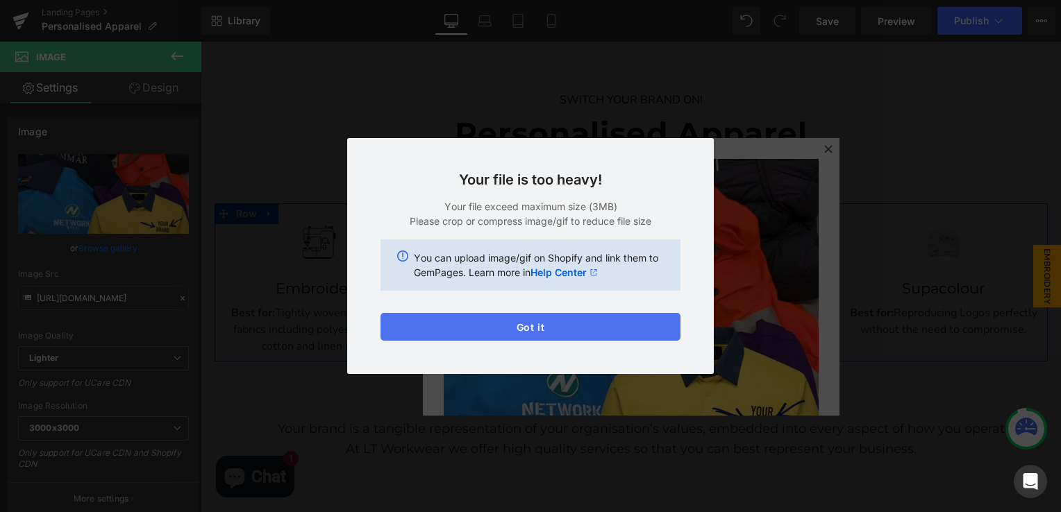
click at [521, 323] on button "Got it" at bounding box center [530, 327] width 300 height 28
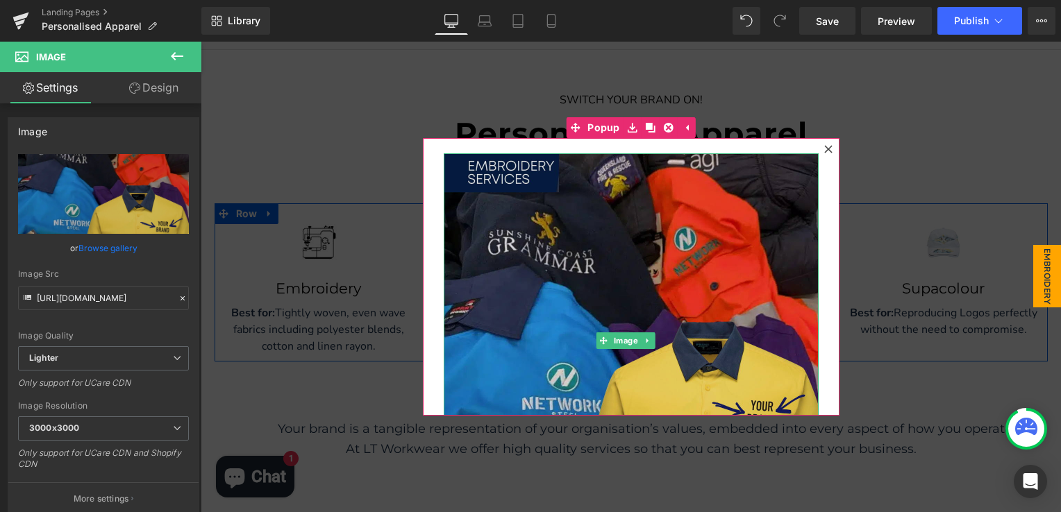
scroll to position [144, 0]
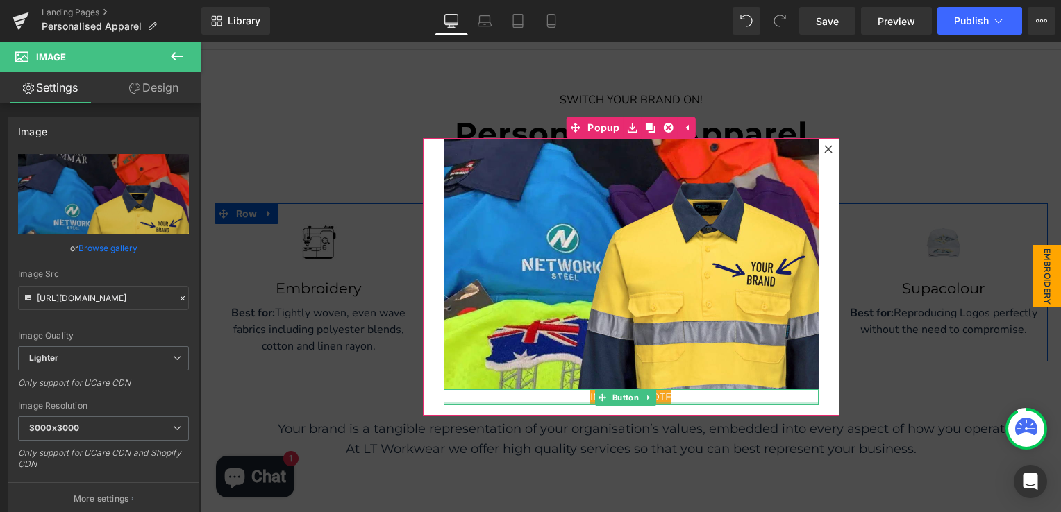
click at [547, 392] on div "INSTANT QUOTE Button" at bounding box center [631, 397] width 375 height 16
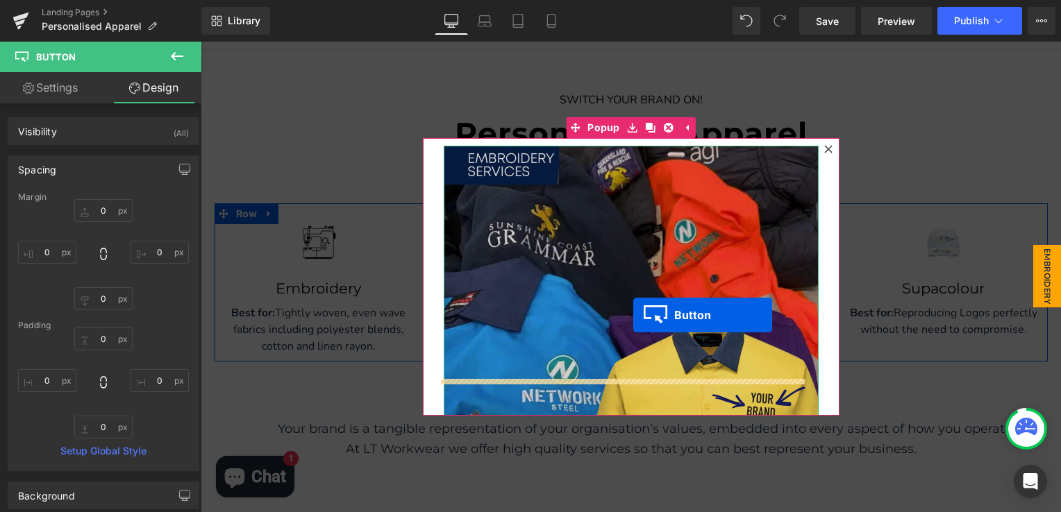
scroll to position [0, 0]
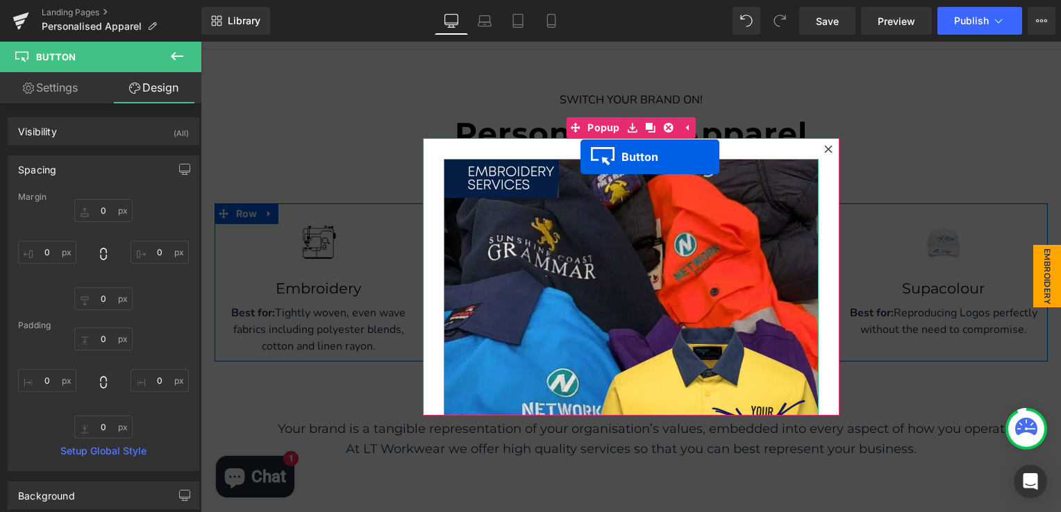
drag, startPoint x: 593, startPoint y: 387, endPoint x: 580, endPoint y: 157, distance: 230.8
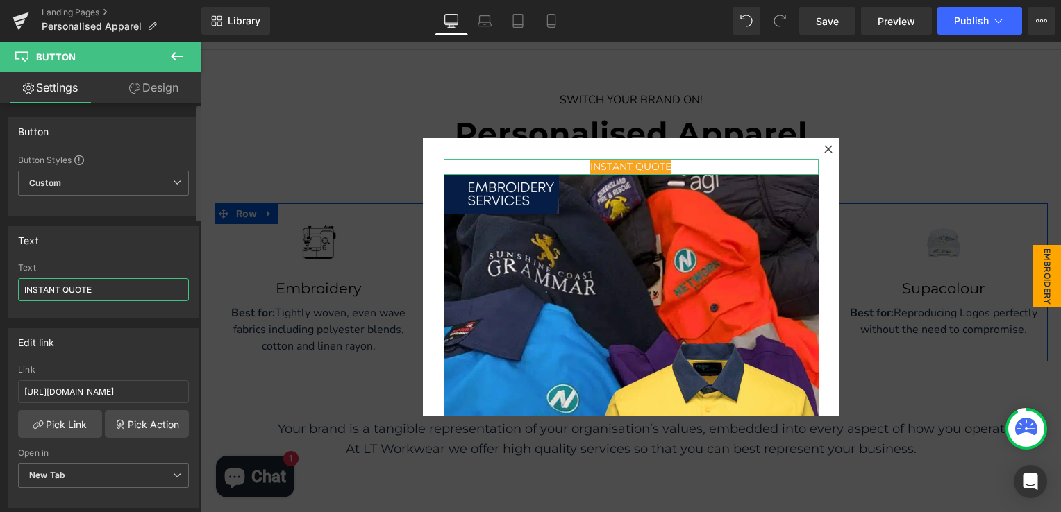
click at [35, 288] on input "INSTANT QUOTE" at bounding box center [103, 289] width 171 height 23
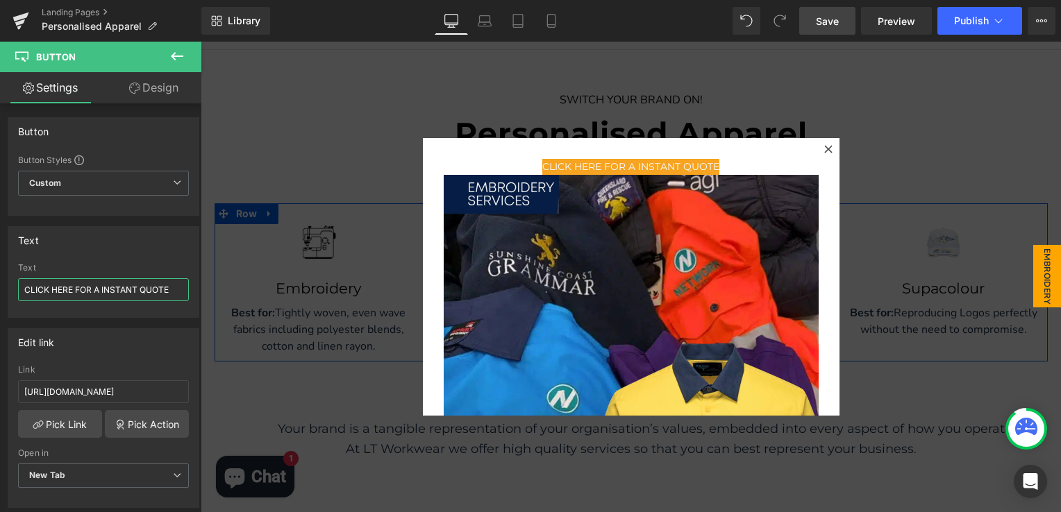
type input "CLICK HERE FOR A INSTANT QUOTE"
click at [843, 26] on link "Save" at bounding box center [827, 21] width 56 height 28
click at [891, 22] on span "Preview" at bounding box center [895, 21] width 37 height 15
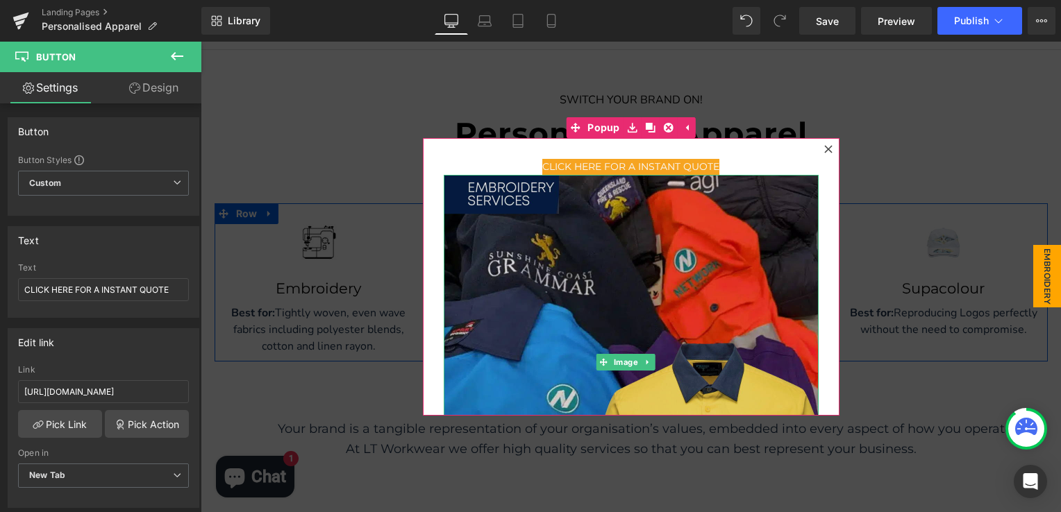
click at [466, 233] on img at bounding box center [631, 362] width 375 height 375
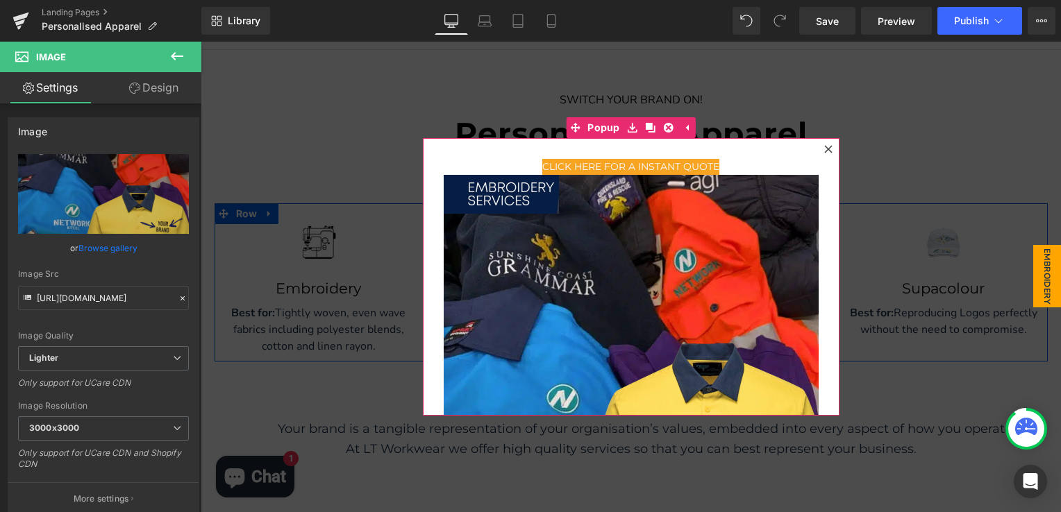
click at [201, 42] on div at bounding box center [201, 42] width 0 height 0
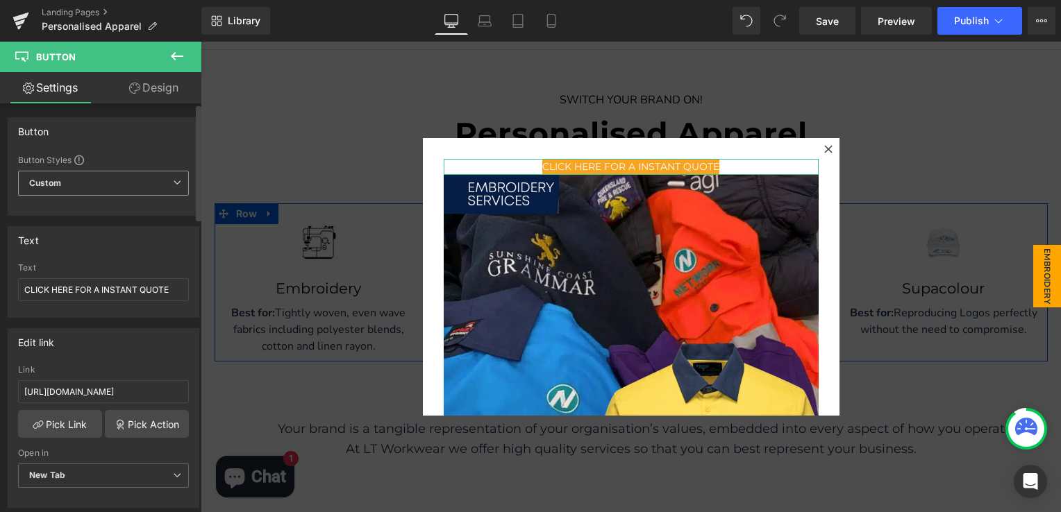
click at [110, 187] on span "Custom Setup Global Style" at bounding box center [103, 183] width 171 height 25
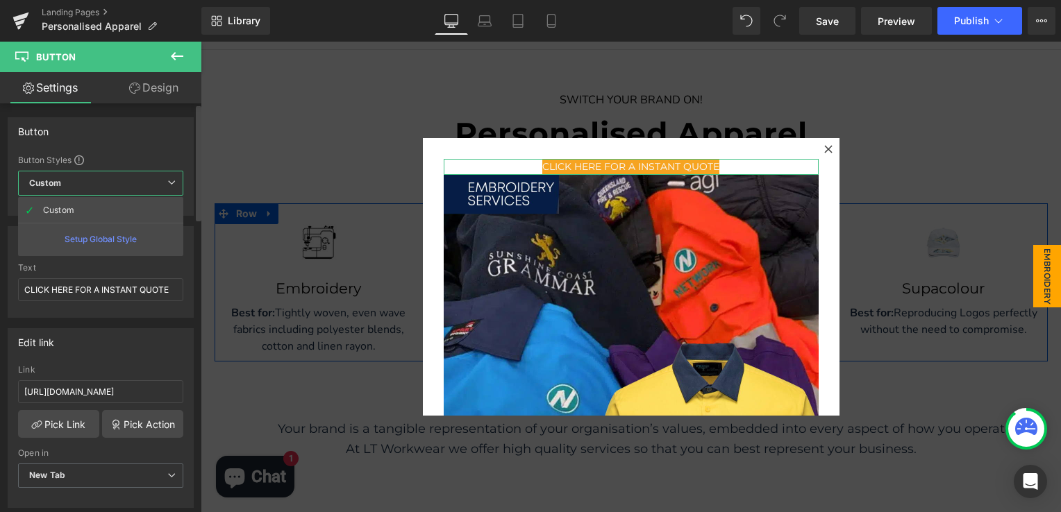
click at [110, 186] on span "Custom Setup Global Style" at bounding box center [100, 183] width 165 height 25
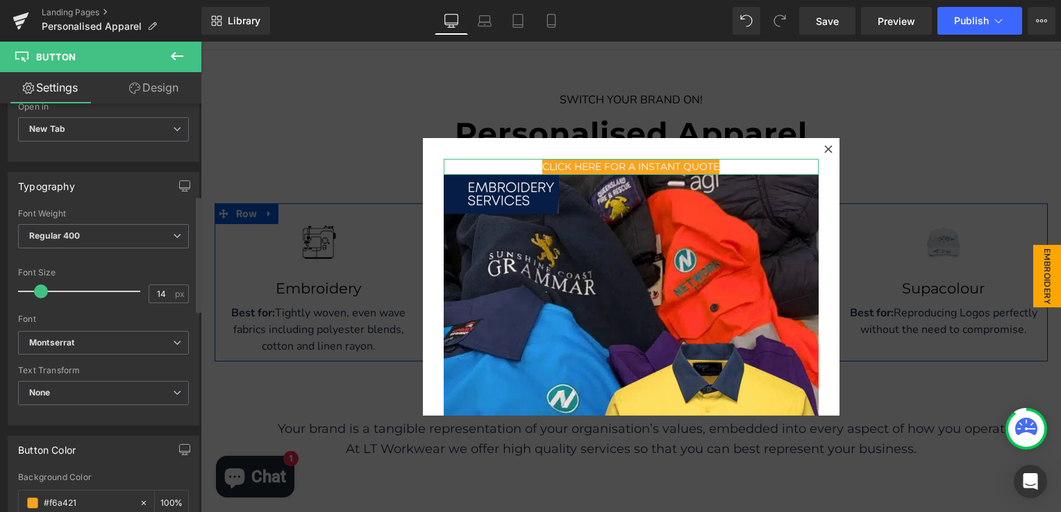
scroll to position [347, 0]
click at [49, 287] on div at bounding box center [82, 291] width 115 height 28
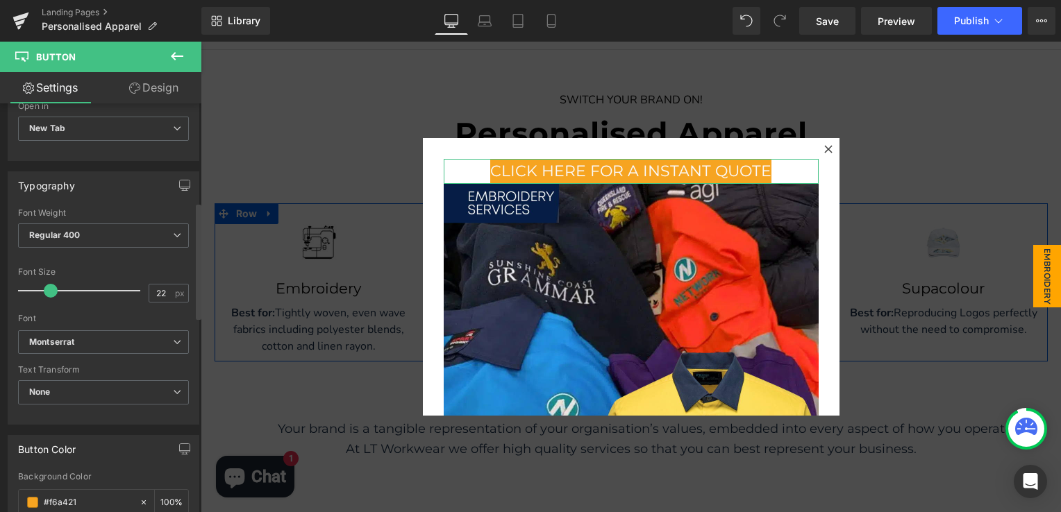
type input "30"
click at [58, 288] on div at bounding box center [82, 291] width 115 height 28
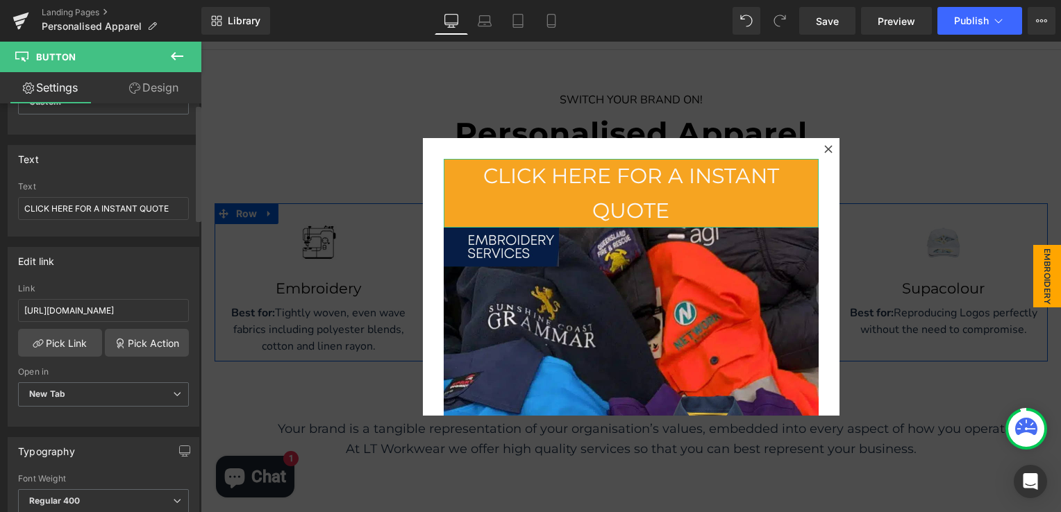
scroll to position [0, 0]
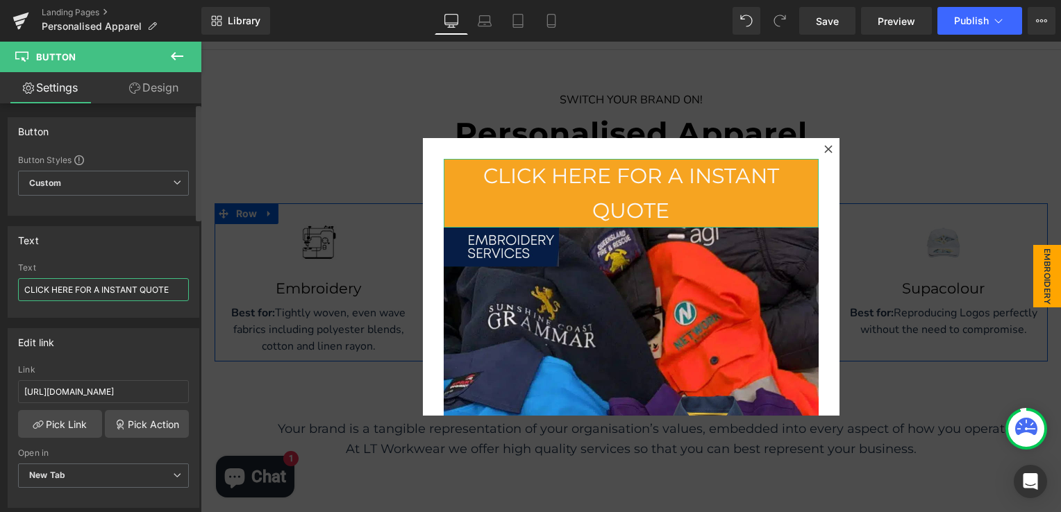
drag, startPoint x: 112, startPoint y: 288, endPoint x: 31, endPoint y: 287, distance: 81.2
click at [33, 288] on input "CLICK HERE FOR A INSTANT QUOTE" at bounding box center [103, 289] width 171 height 23
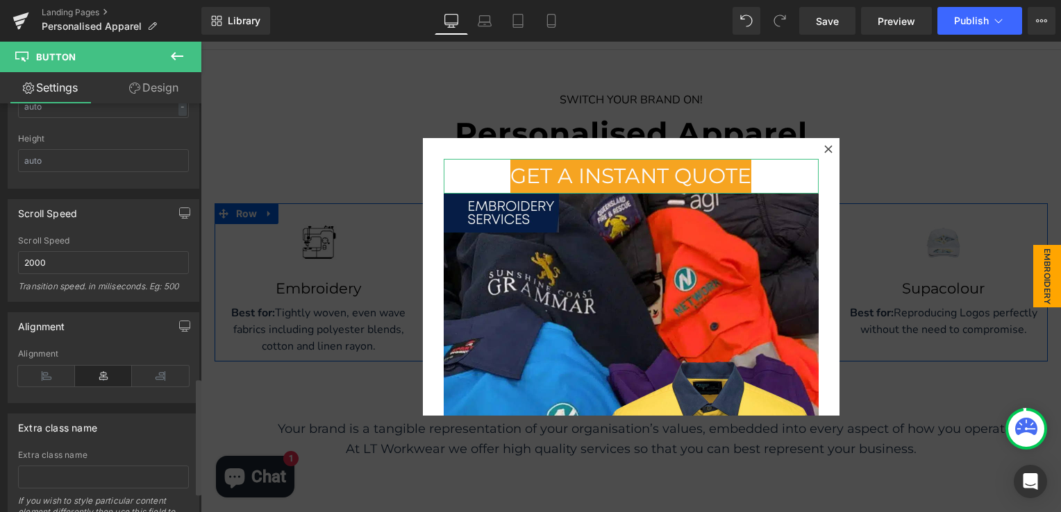
scroll to position [1037, 0]
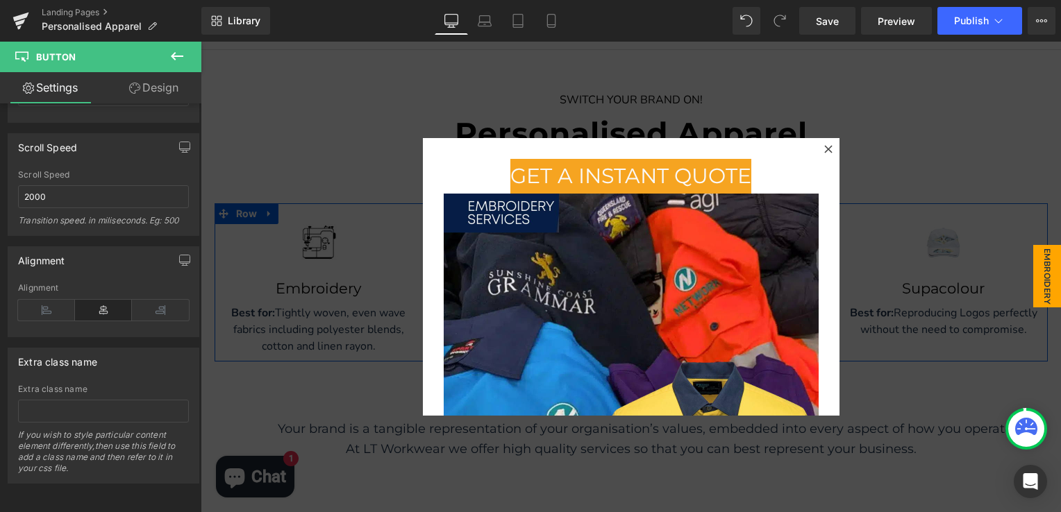
type input "GET A INSTANT QUOTE"
click at [179, 59] on icon at bounding box center [177, 56] width 17 height 17
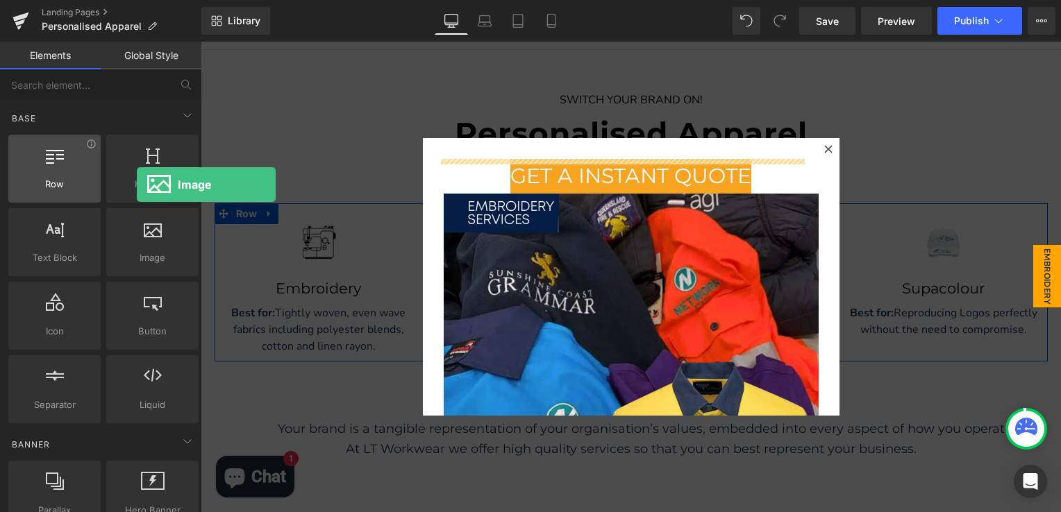
drag, startPoint x: 134, startPoint y: 239, endPoint x: 97, endPoint y: 185, distance: 64.9
click at [99, 185] on div "Row rows, columns, layouts, div Heading headings, titles, h1,h2,h3,h4,h5,h6 Tex…" at bounding box center [104, 279] width 196 height 294
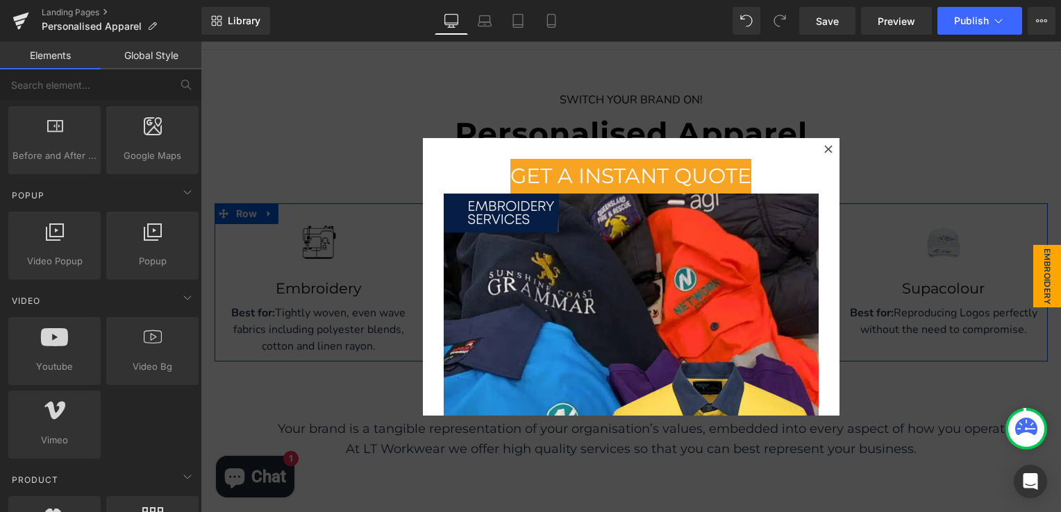
scroll to position [833, 0]
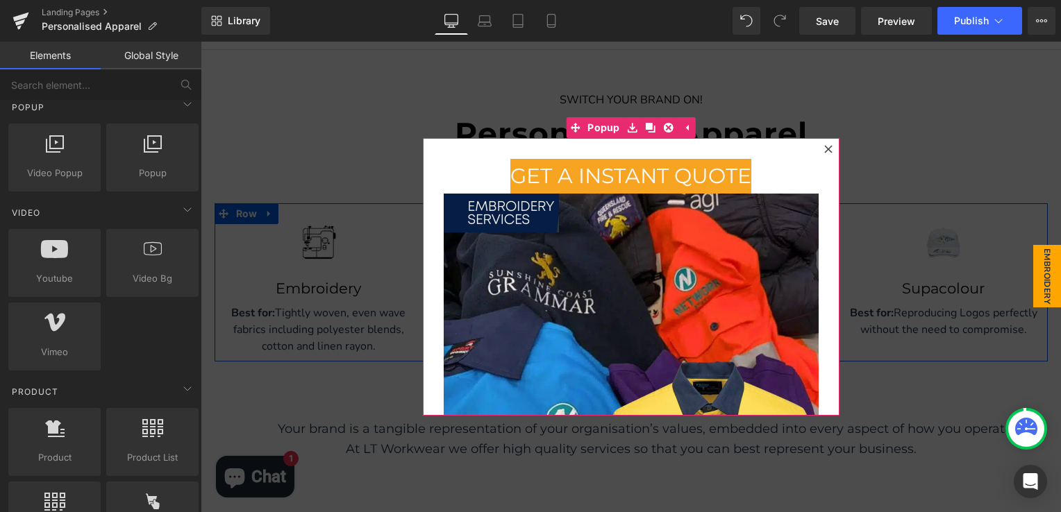
click at [469, 149] on div "GET A INSTANT QUOTE Button Image" at bounding box center [631, 277] width 416 height 278
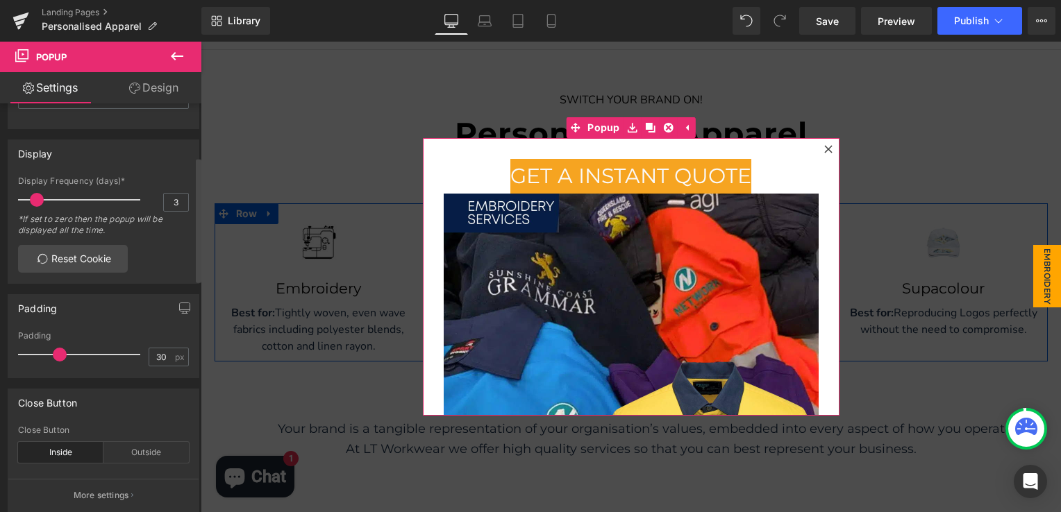
scroll to position [208, 0]
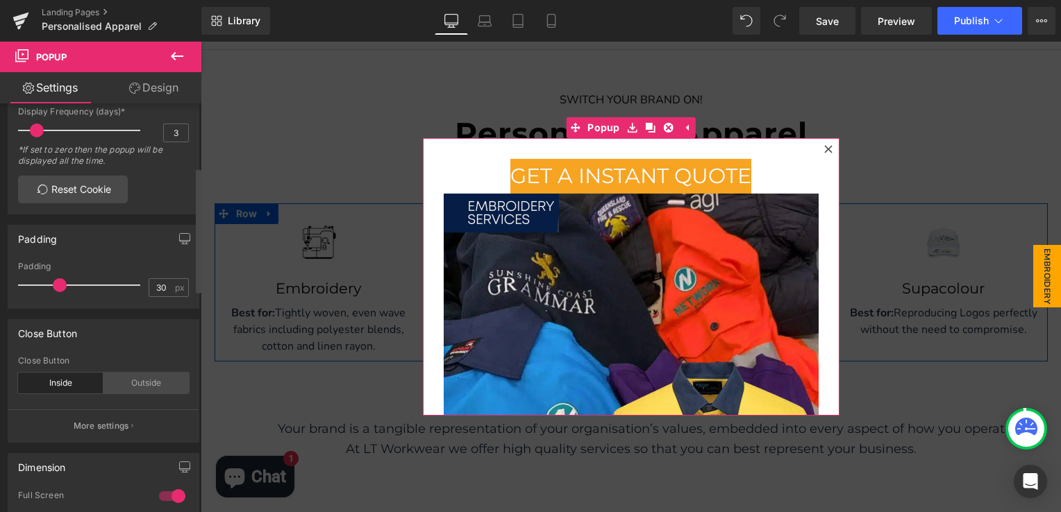
click at [147, 380] on div "Outside" at bounding box center [145, 383] width 85 height 21
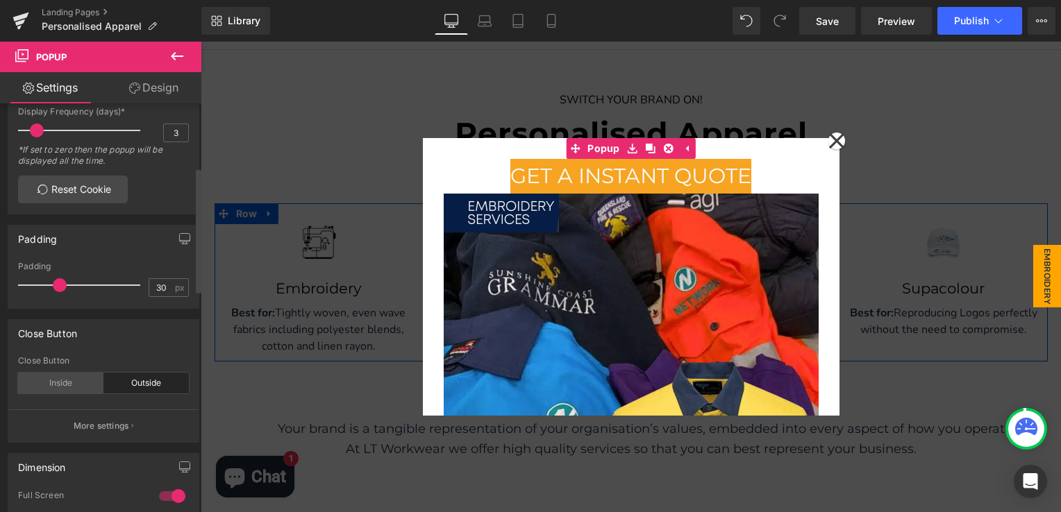
click at [81, 379] on div "Inside" at bounding box center [60, 383] width 85 height 21
click at [140, 381] on div "Outside" at bounding box center [145, 383] width 85 height 21
click at [78, 382] on div "Inside" at bounding box center [60, 383] width 85 height 21
click at [117, 382] on div "Outside" at bounding box center [145, 383] width 85 height 21
click at [84, 382] on div "Inside" at bounding box center [60, 383] width 85 height 21
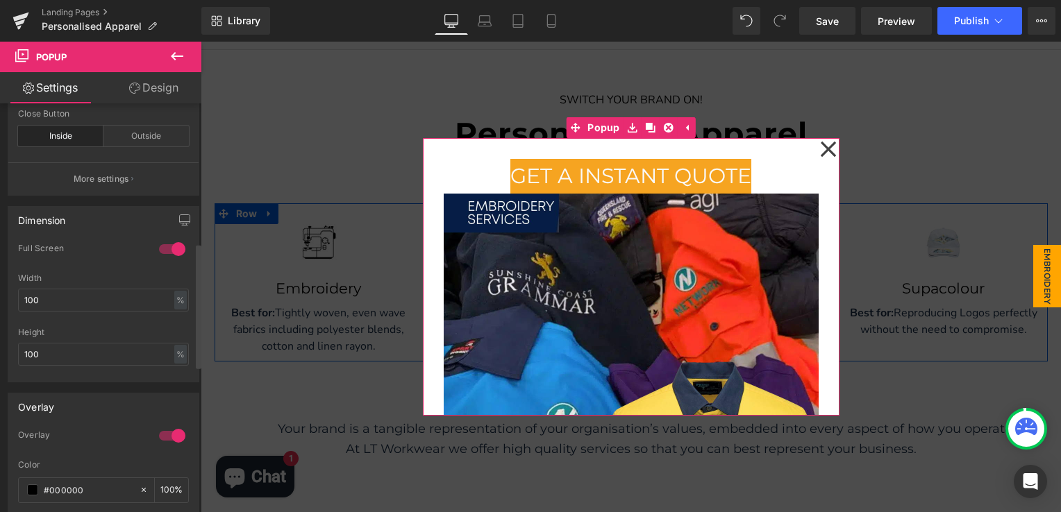
scroll to position [486, 0]
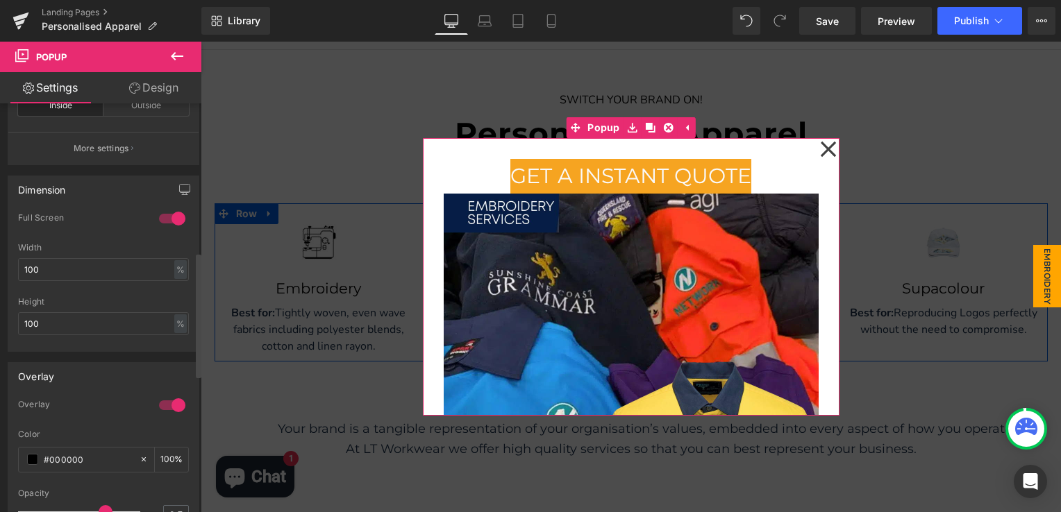
click at [161, 406] on div at bounding box center [171, 405] width 33 height 22
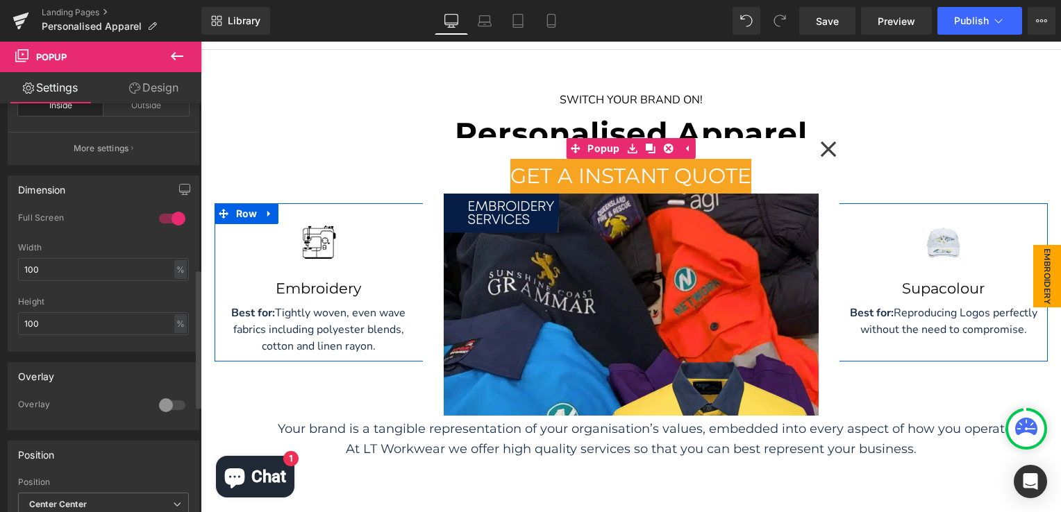
click at [175, 405] on div at bounding box center [171, 405] width 33 height 22
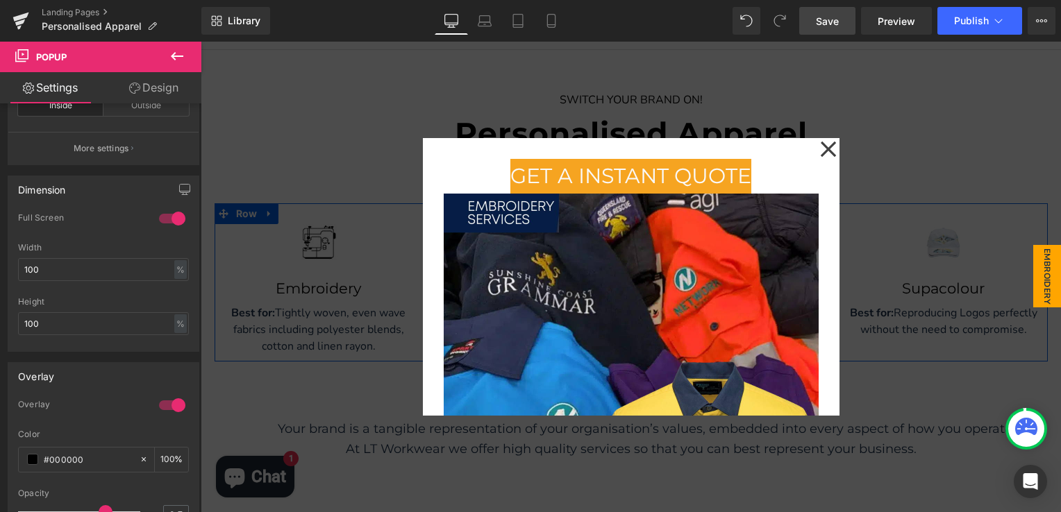
click at [840, 22] on link "Save" at bounding box center [827, 21] width 56 height 28
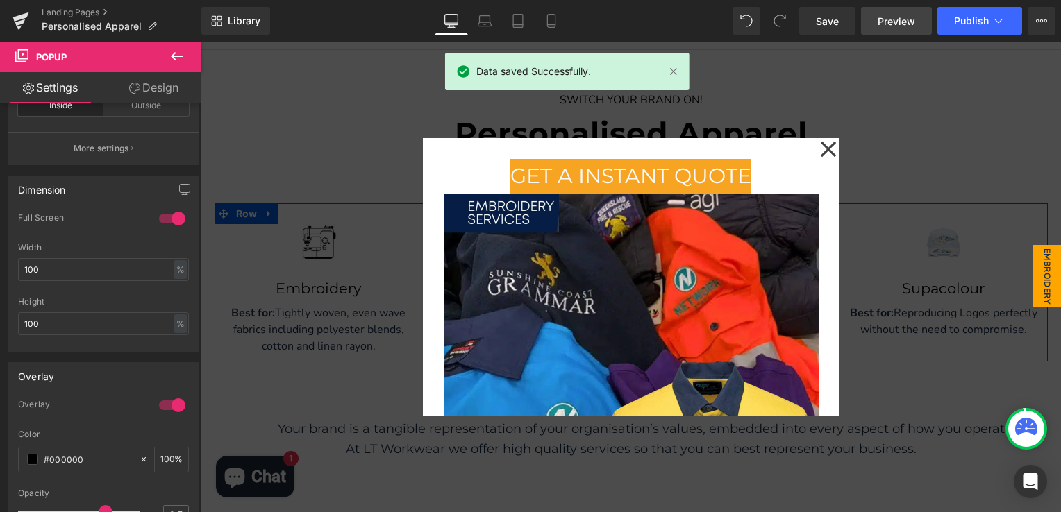
click at [894, 24] on span "Preview" at bounding box center [895, 21] width 37 height 15
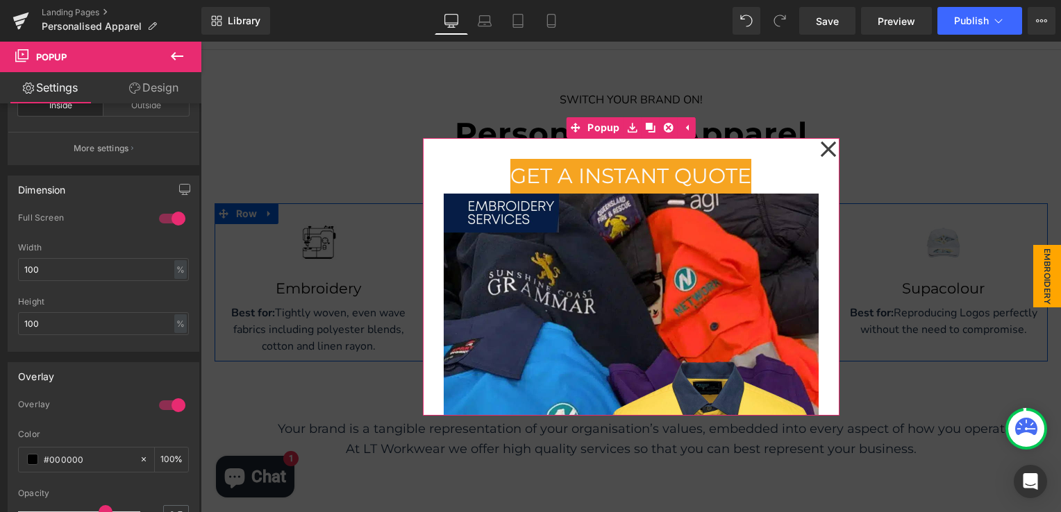
click at [820, 153] on icon at bounding box center [828, 149] width 17 height 69
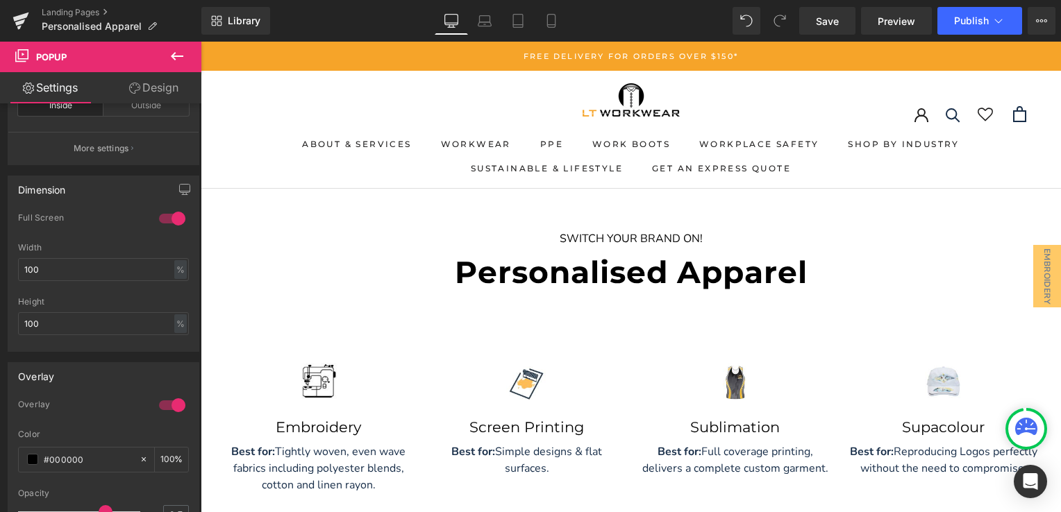
scroll to position [0, 0]
click at [990, 24] on button "Publish" at bounding box center [979, 21] width 85 height 28
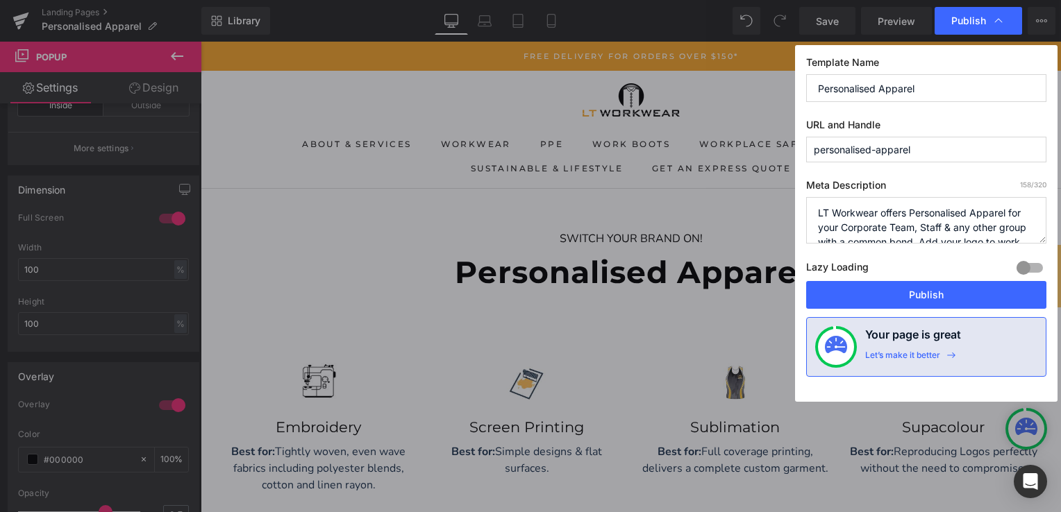
drag, startPoint x: 928, startPoint y: 149, endPoint x: 804, endPoint y: 153, distance: 123.6
click at [804, 153] on div "Template Name Personalised Apparel URL and Handle personalised-apparel Meta Des…" at bounding box center [926, 223] width 262 height 357
click at [963, 151] on input "personalised-apparel" at bounding box center [926, 150] width 240 height 26
drag, startPoint x: 936, startPoint y: 156, endPoint x: 784, endPoint y: 147, distance: 152.3
click at [784, 148] on div "Publish Template Name Personalised Apparel URL and Handle personalised-apparel …" at bounding box center [530, 256] width 1061 height 512
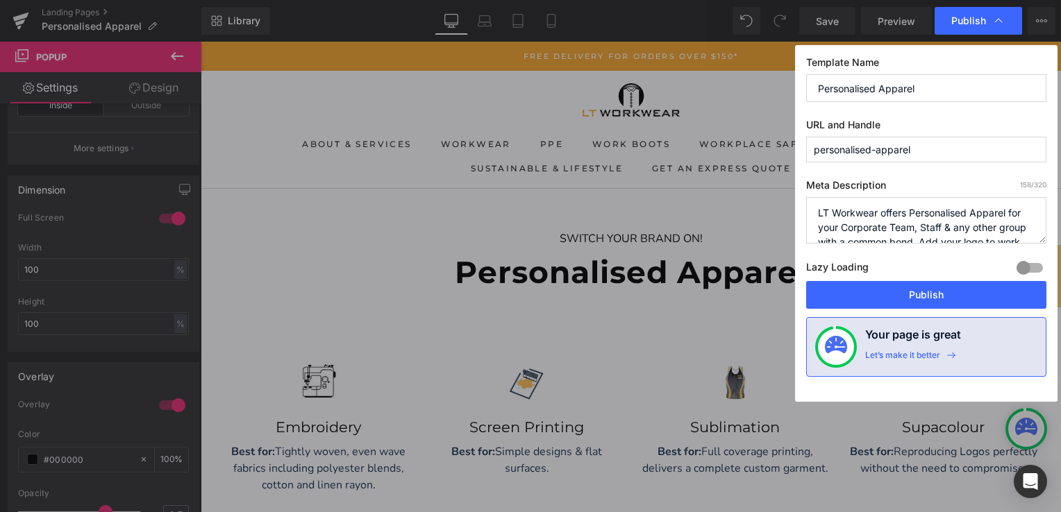
paste input "[URL][DOMAIN_NAME]"
type input "httpsyourstorename.compagesembroidery-setup-form"
drag, startPoint x: 1038, startPoint y: 149, endPoint x: 727, endPoint y: 149, distance: 311.0
click at [727, 149] on div "Publish Template Name Personalised Apparel URL and Handle httpsyourstorename.co…" at bounding box center [530, 256] width 1061 height 512
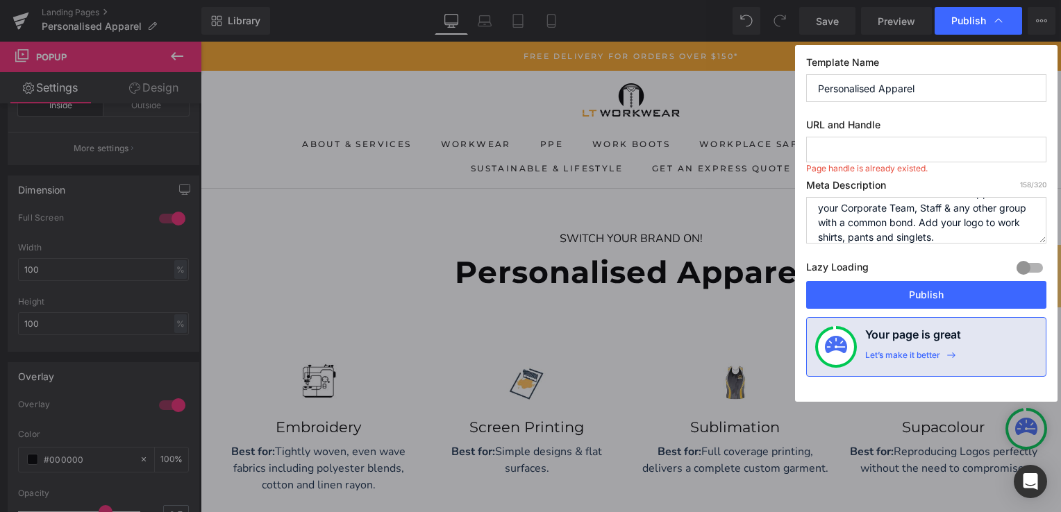
scroll to position [29, 0]
paste input "embroidery/decoration/instant-quote"
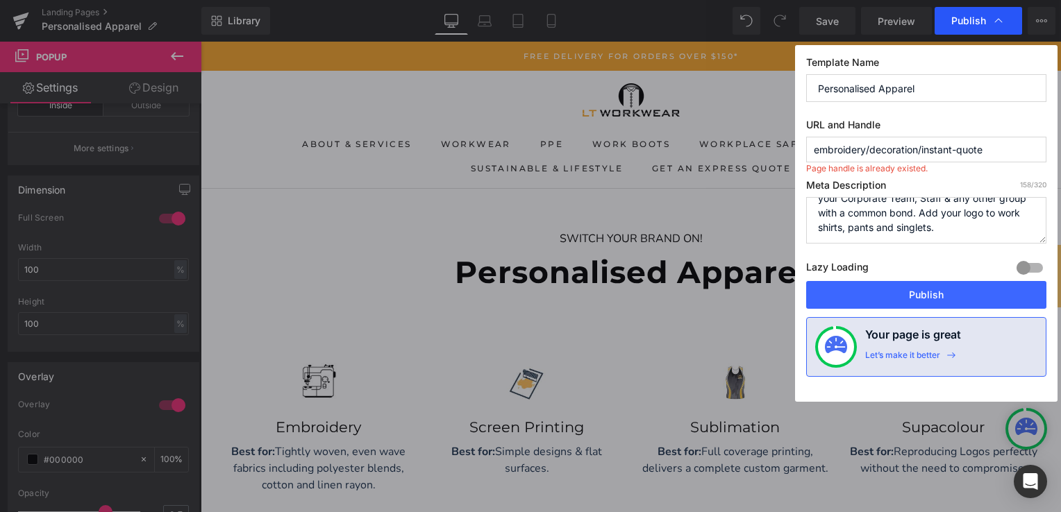
type input "embroidery/decoration/instant-quote"
click at [977, 32] on div "Publish" at bounding box center [977, 21] width 87 height 28
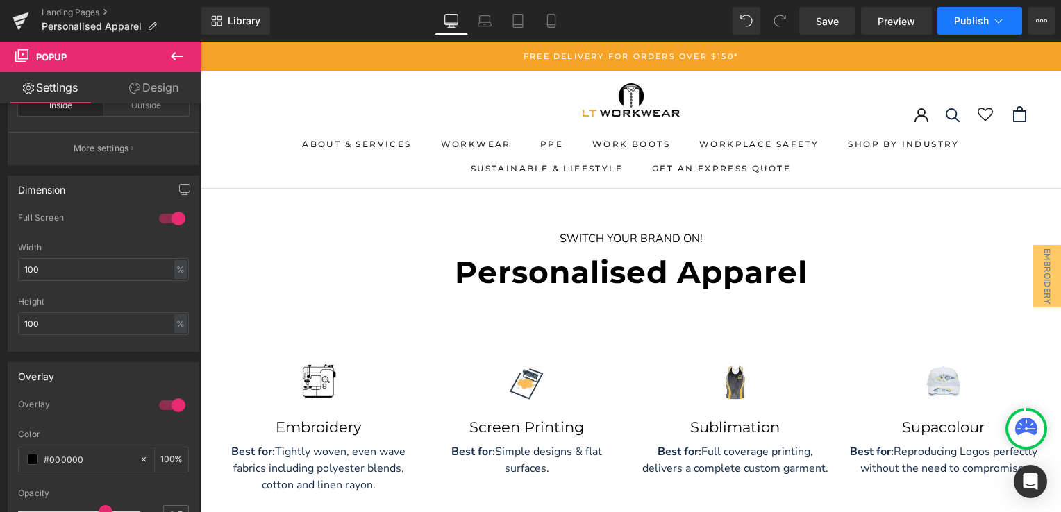
click at [963, 19] on span "Publish" at bounding box center [971, 20] width 35 height 11
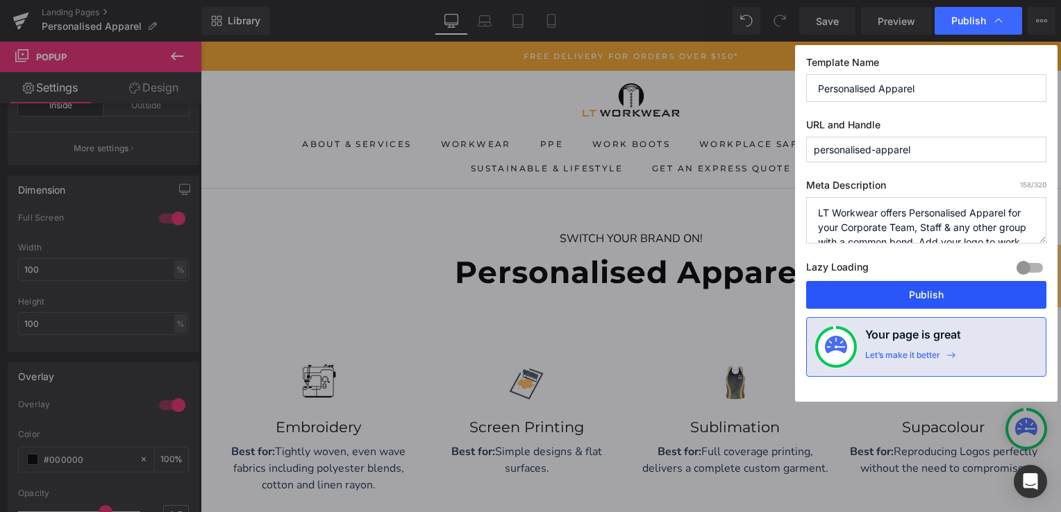
click at [917, 295] on button "Publish" at bounding box center [926, 295] width 240 height 28
